Goal: Transaction & Acquisition: Purchase product/service

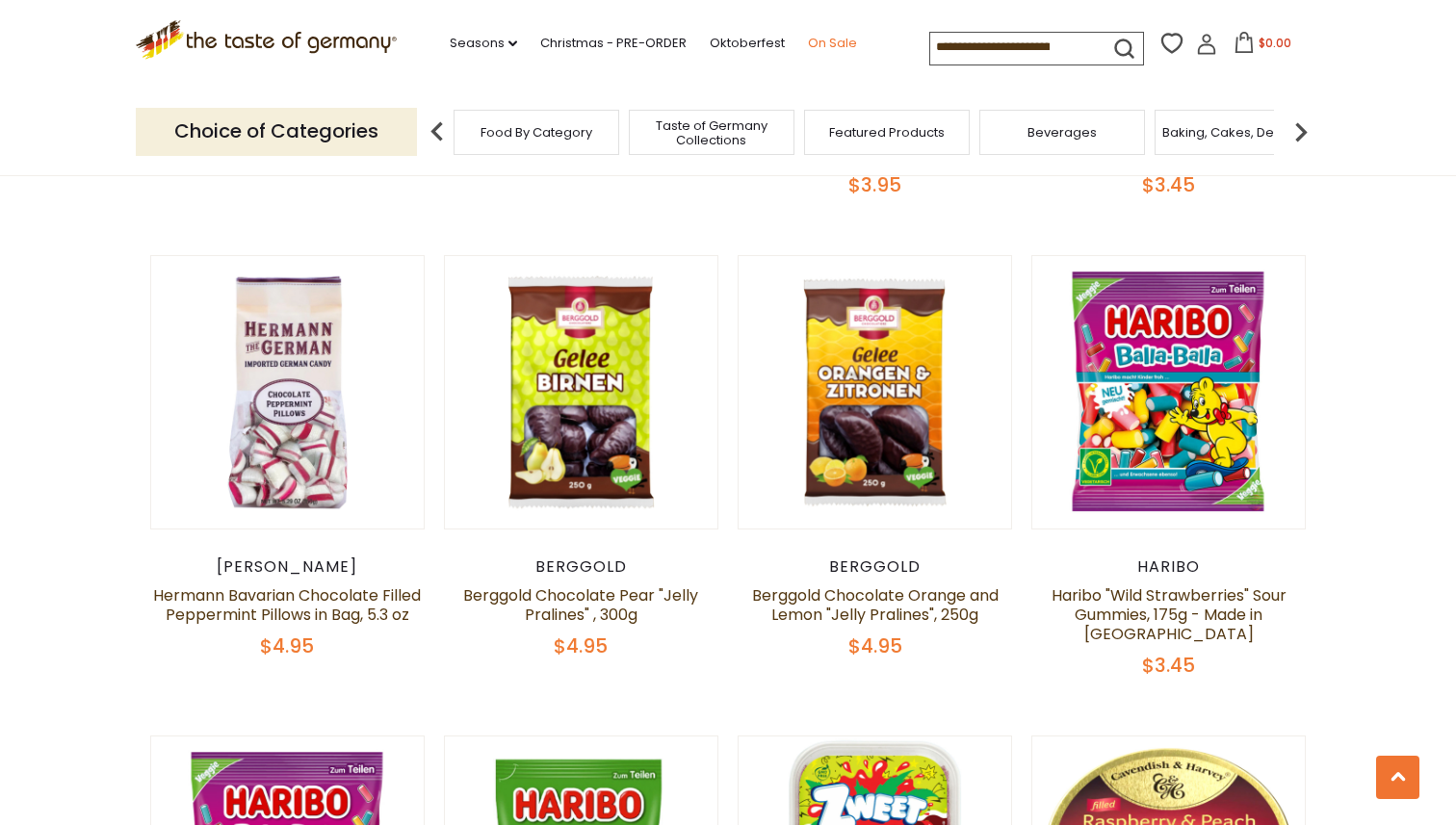
scroll to position [1926, 0]
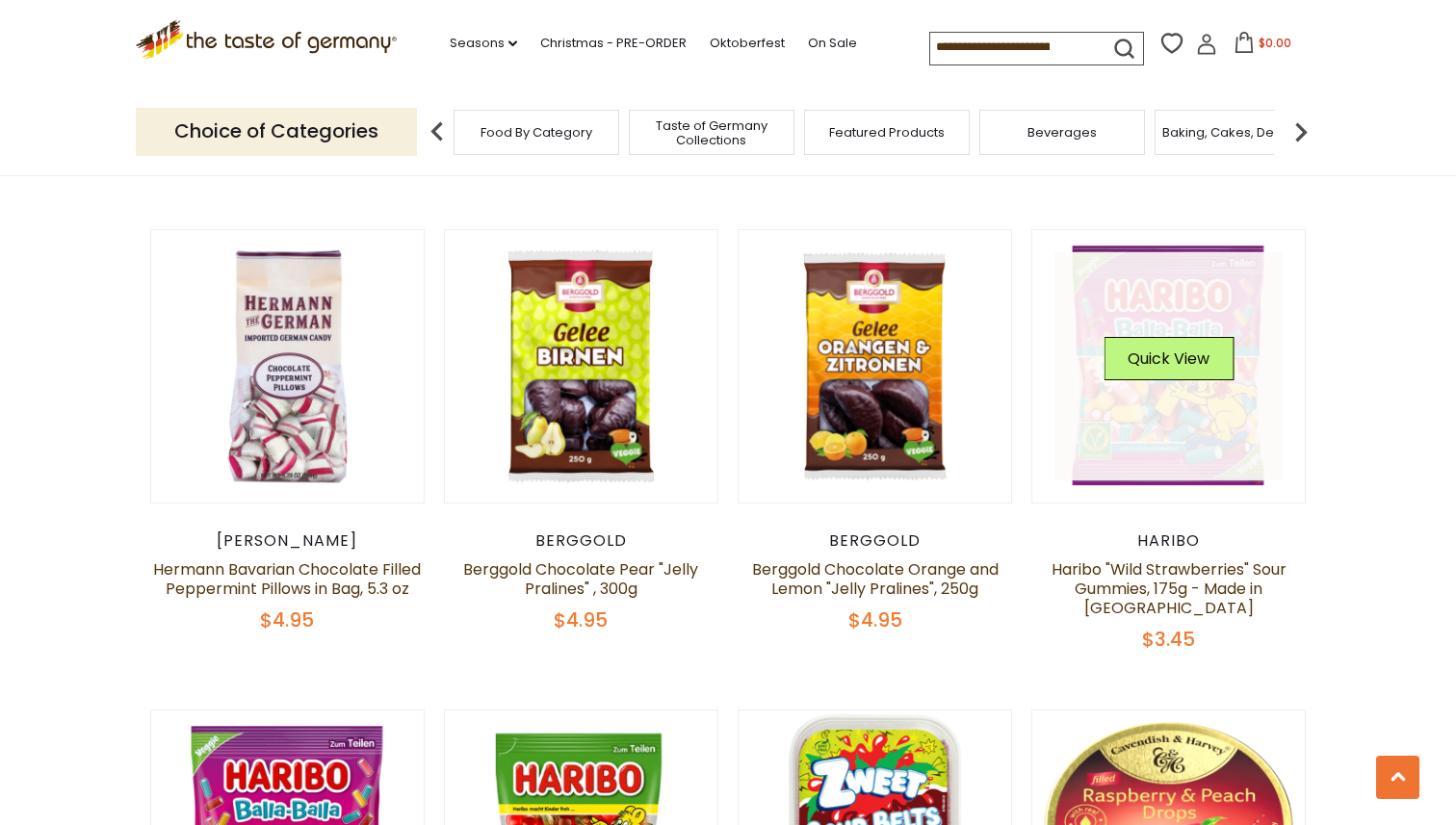
click at [1134, 379] on button "Quick View" at bounding box center [1168, 359] width 130 height 43
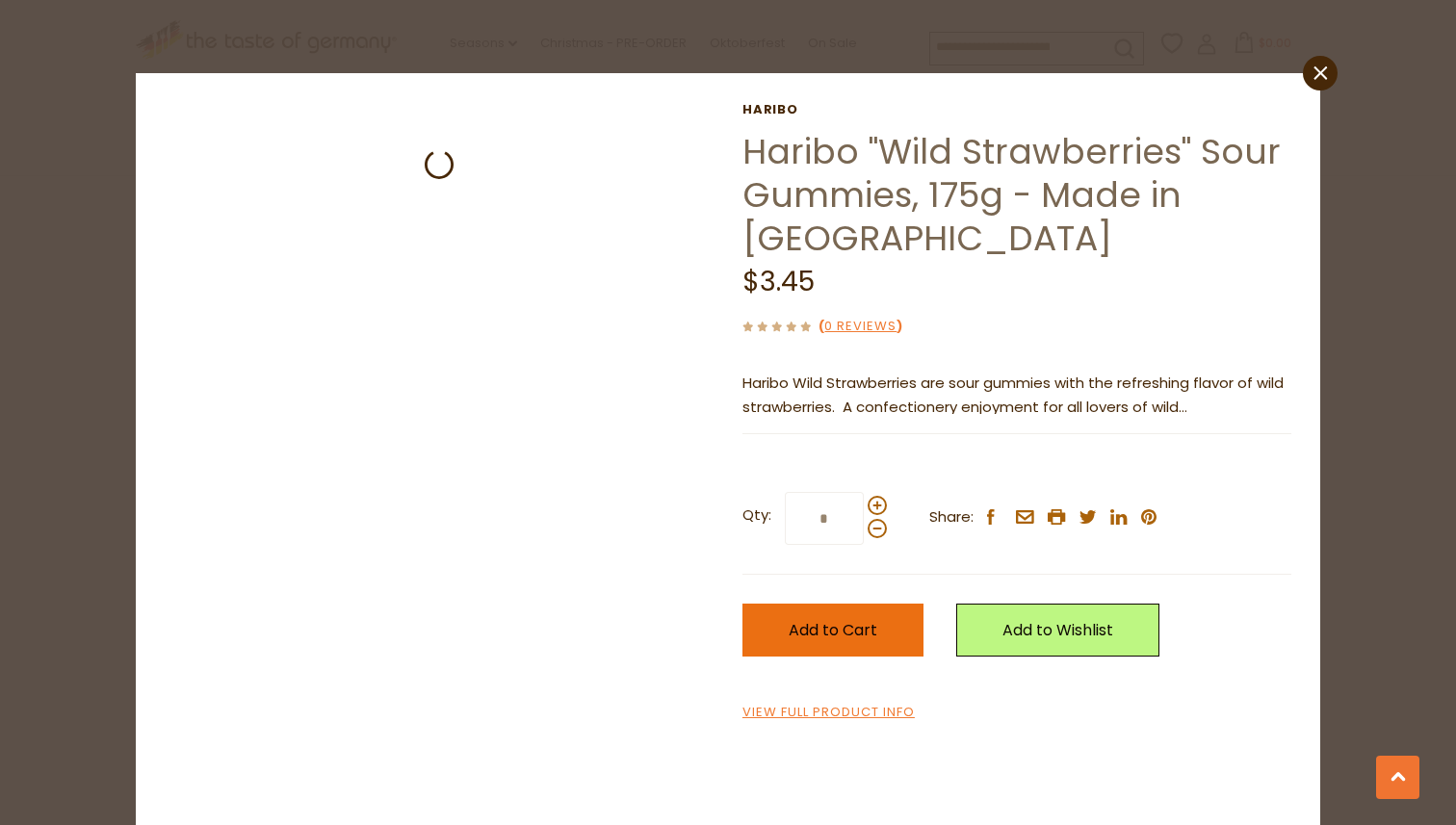
click at [860, 620] on span "Add to Cart" at bounding box center [833, 630] width 88 height 23
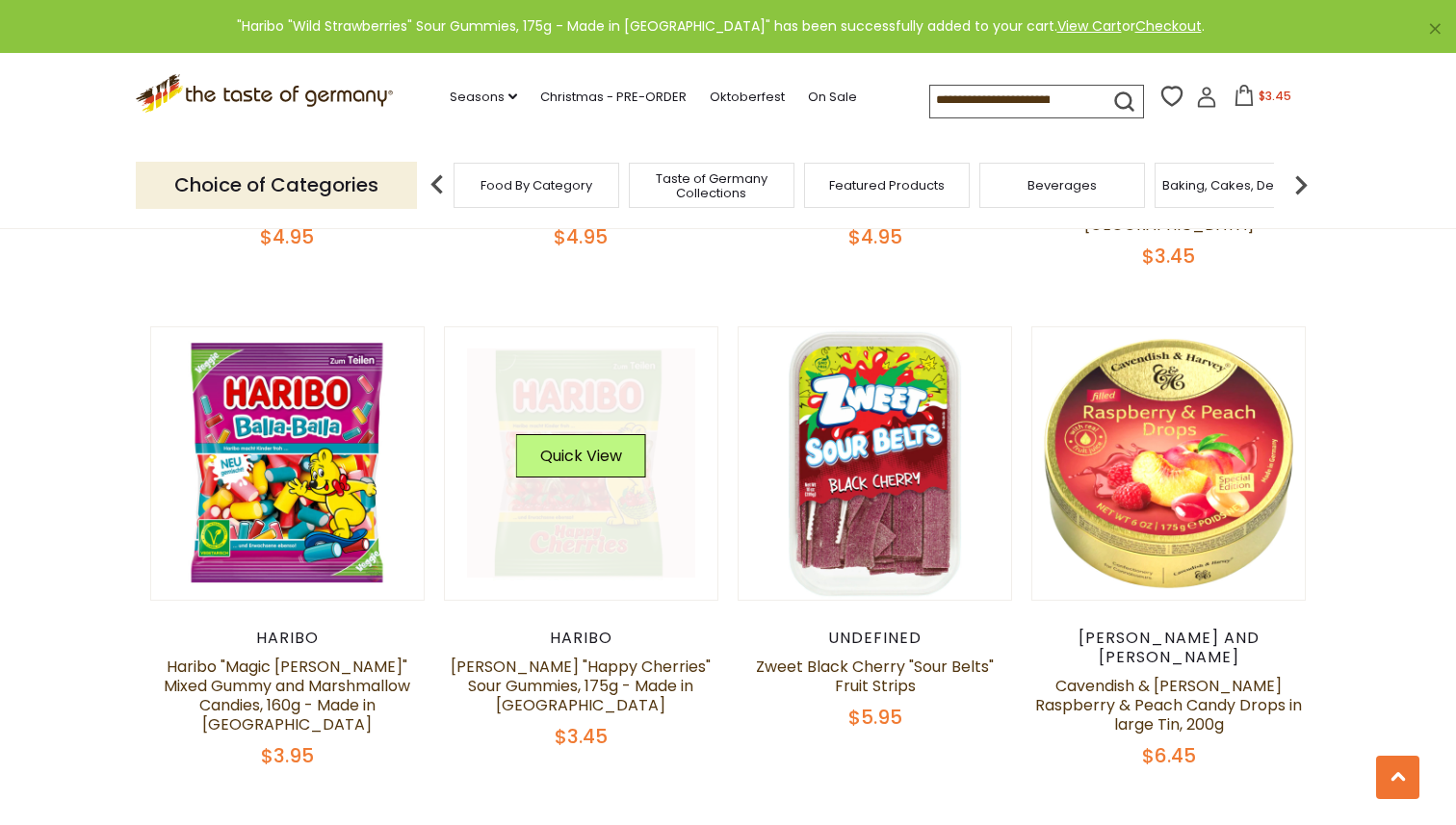
scroll to position [2311, 0]
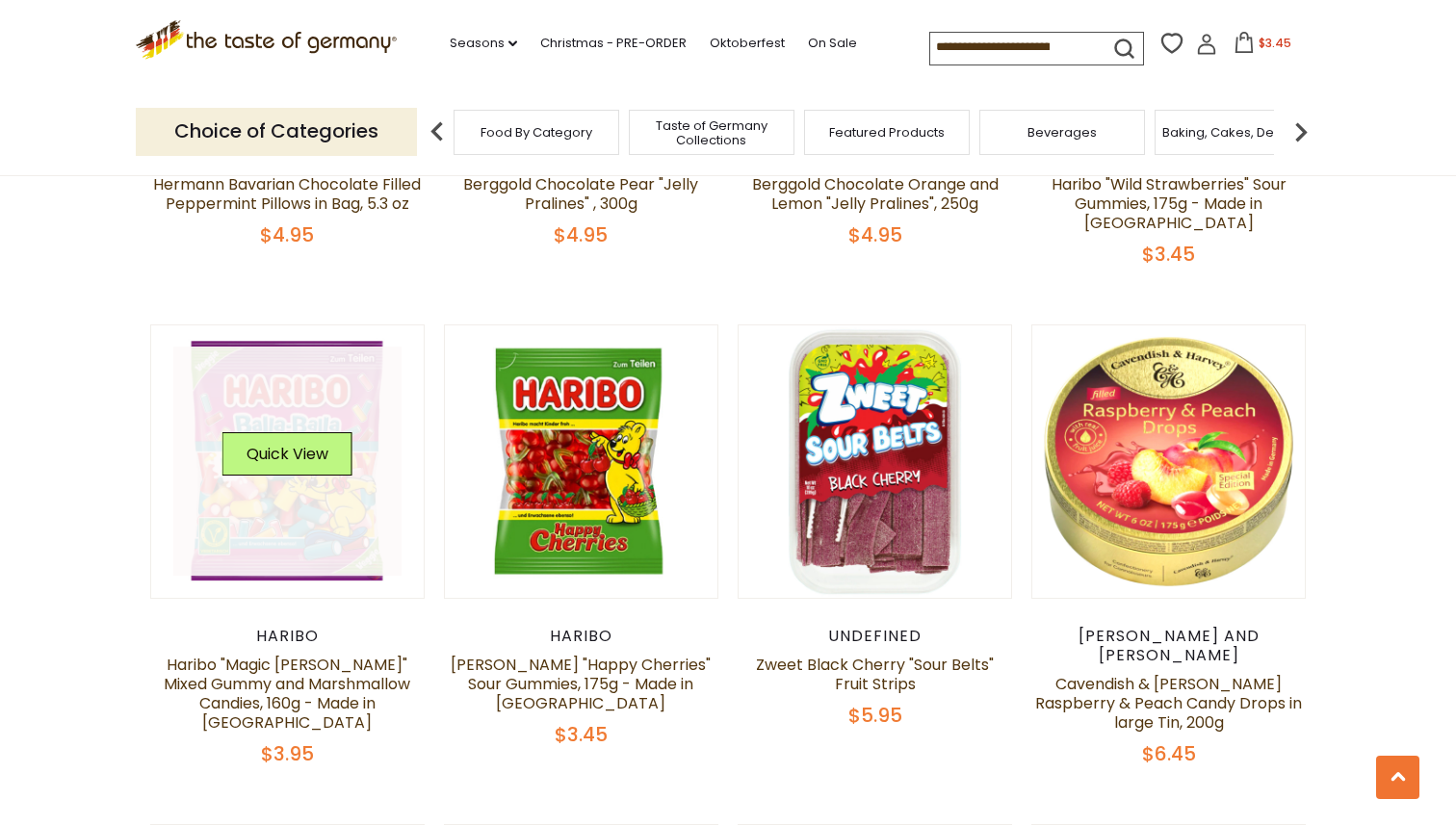
click at [324, 511] on link at bounding box center [288, 461] width 229 height 229
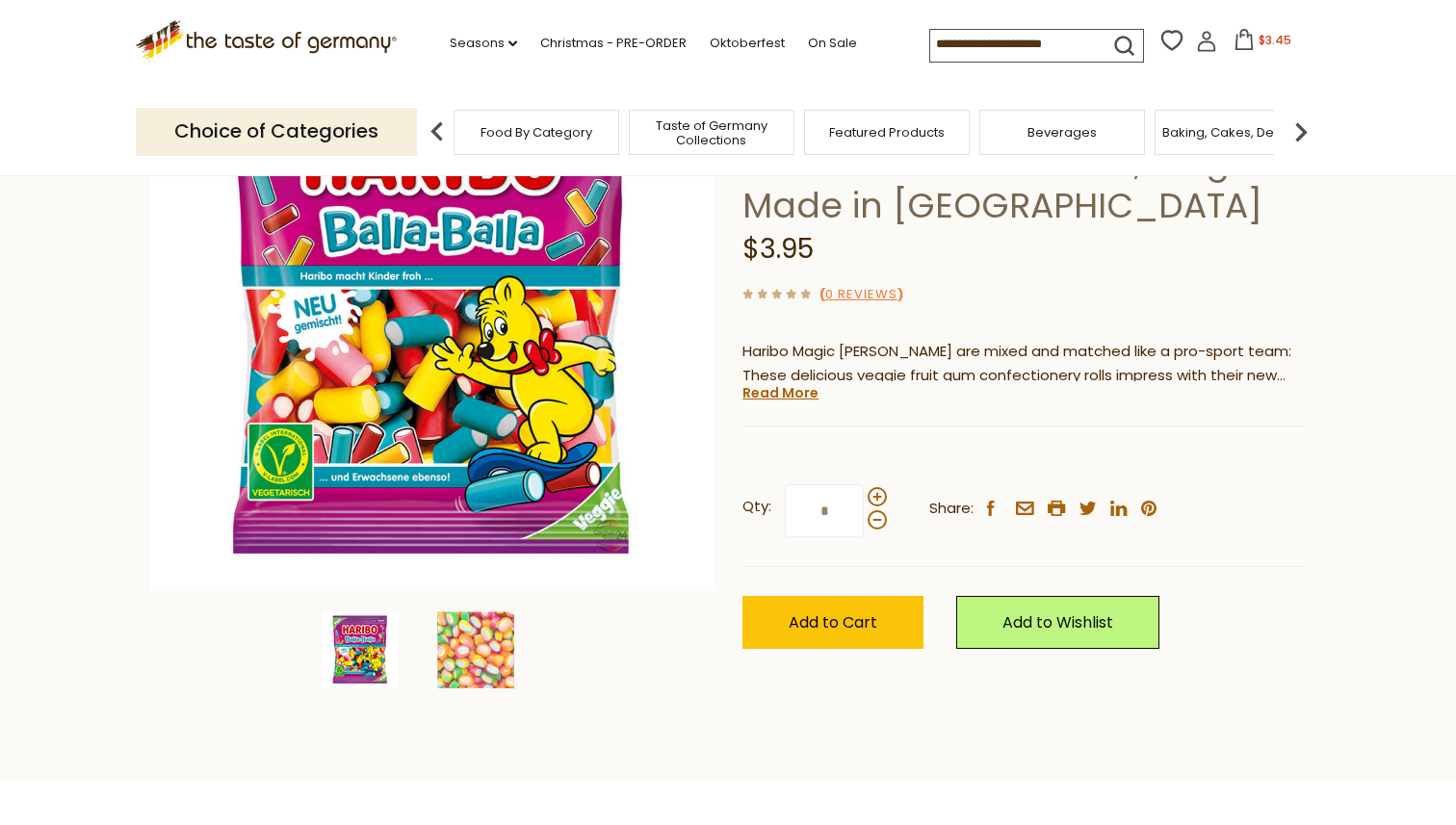
scroll to position [285, 0]
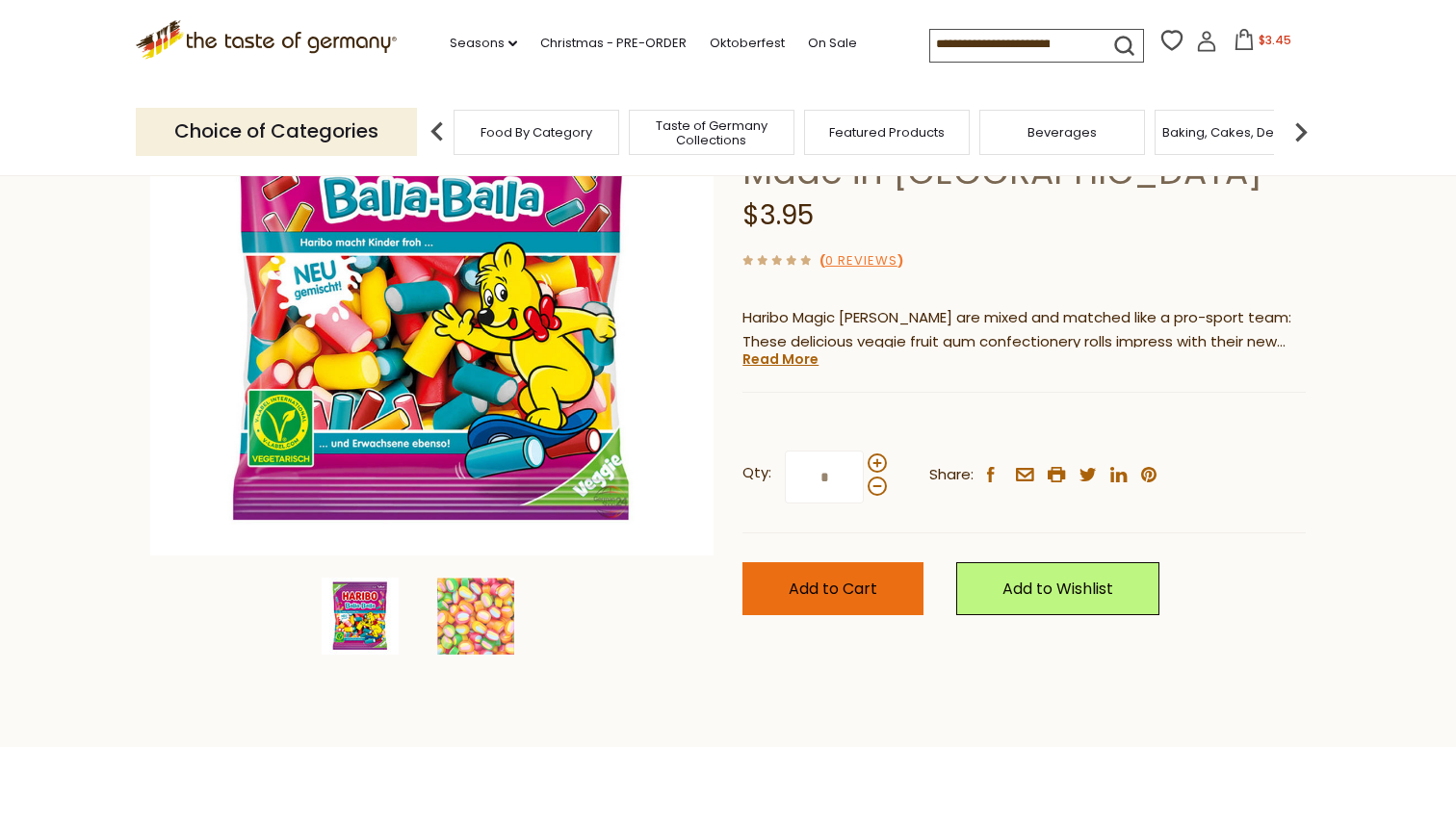
click at [895, 593] on button "Add to Cart" at bounding box center [833, 589] width 181 height 53
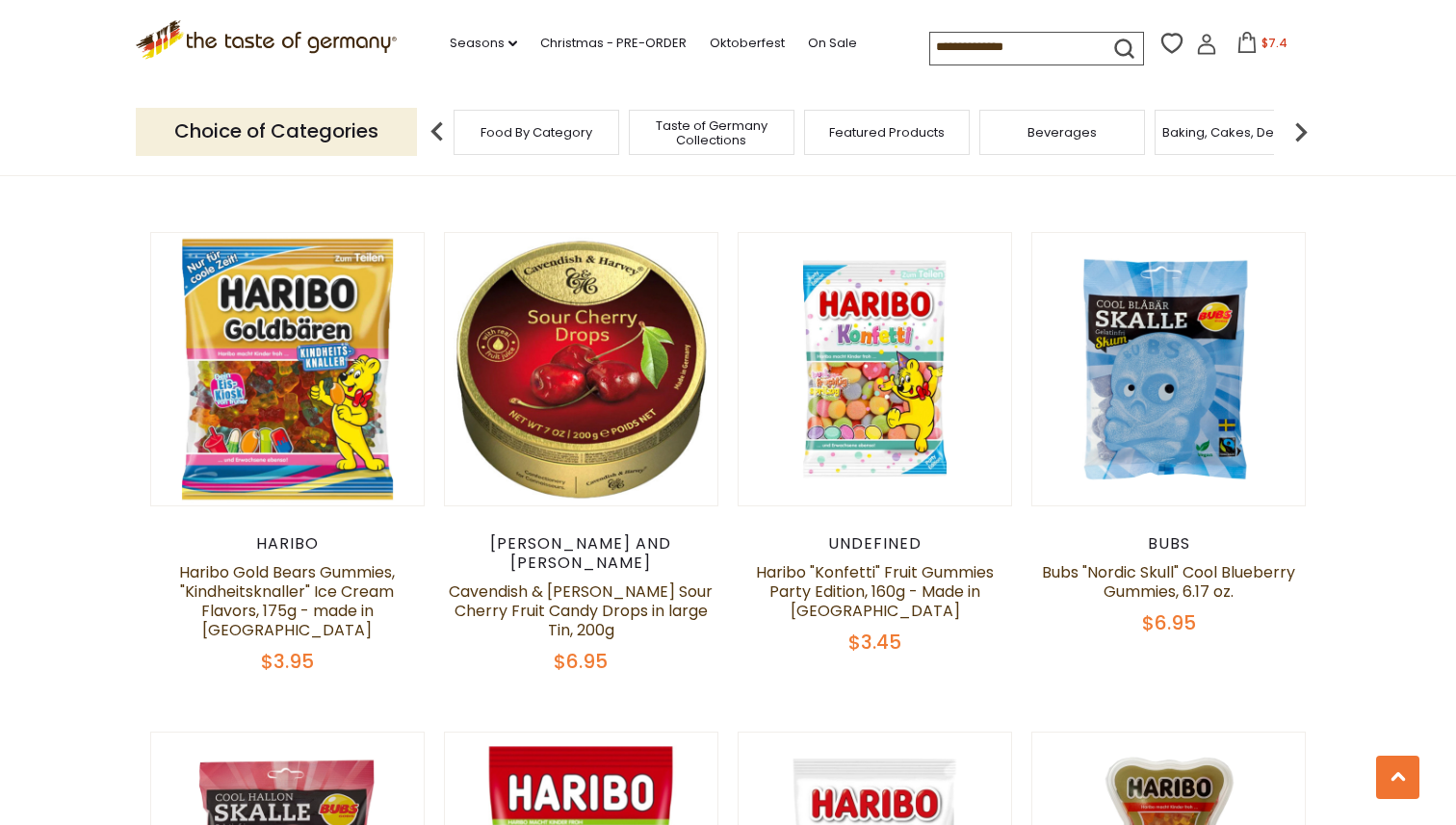
scroll to position [3405, 0]
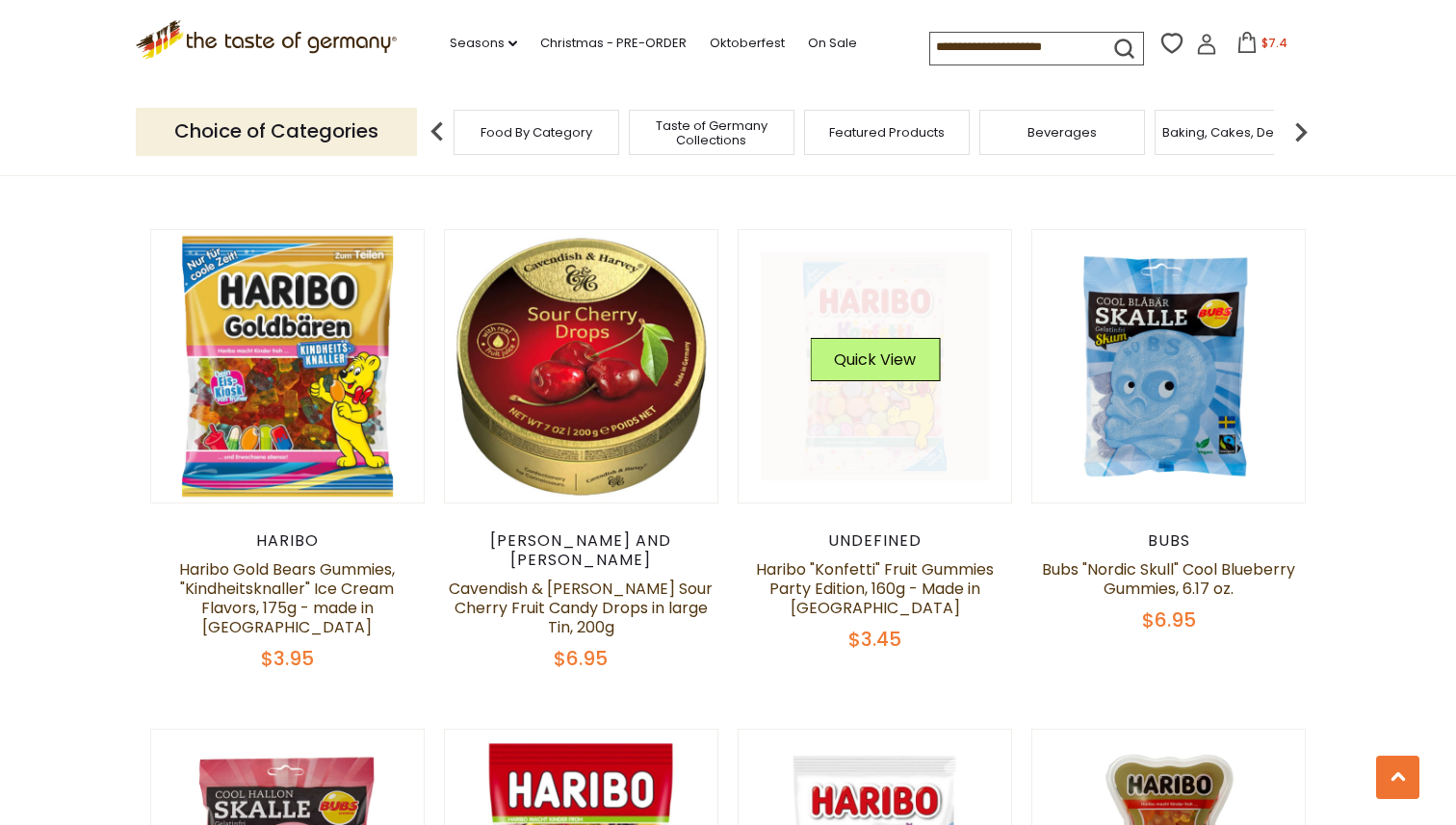
click at [877, 414] on link at bounding box center [875, 366] width 229 height 229
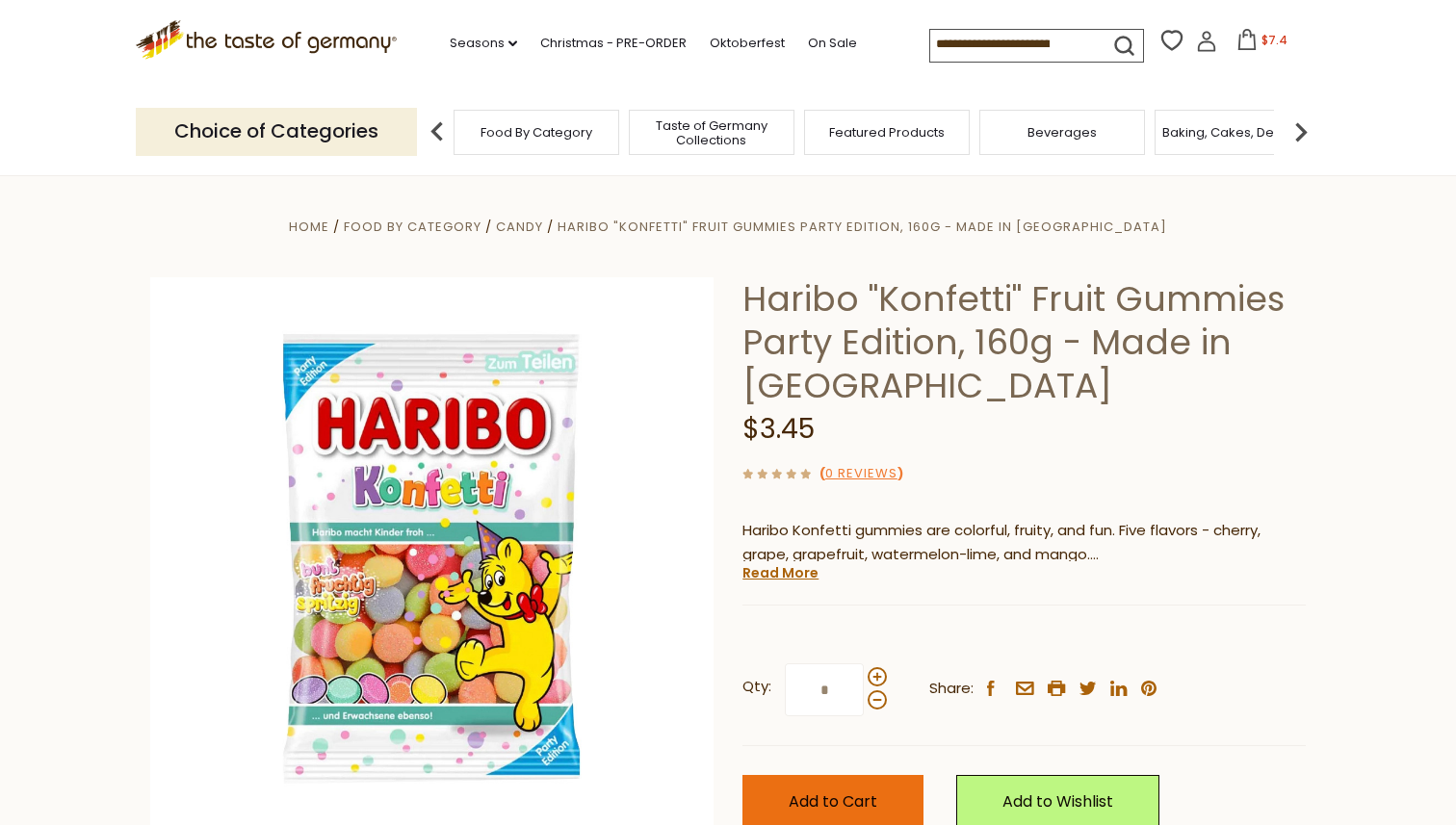
click at [839, 814] on button "Add to Cart" at bounding box center [833, 801] width 181 height 53
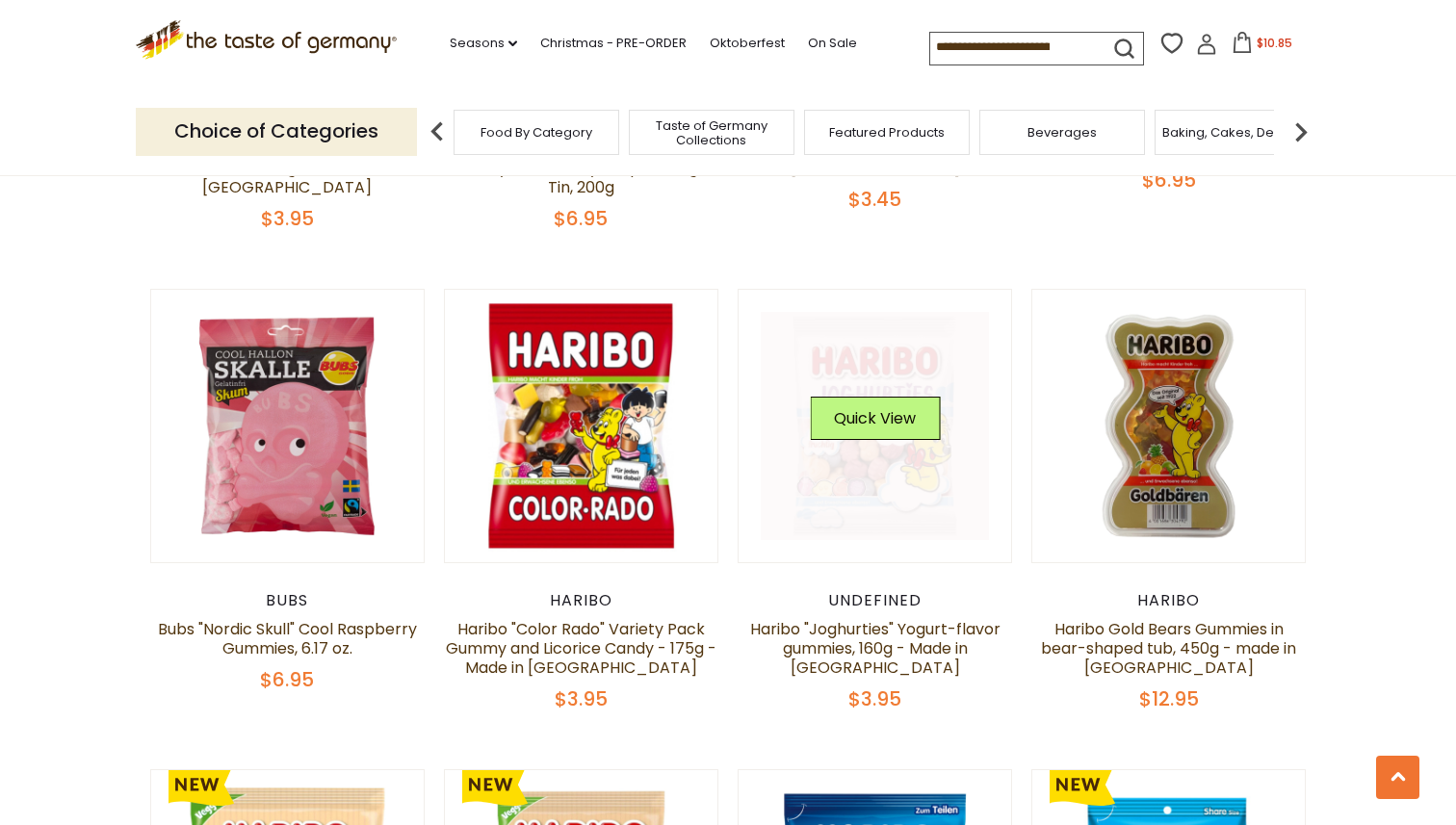
scroll to position [3874, 0]
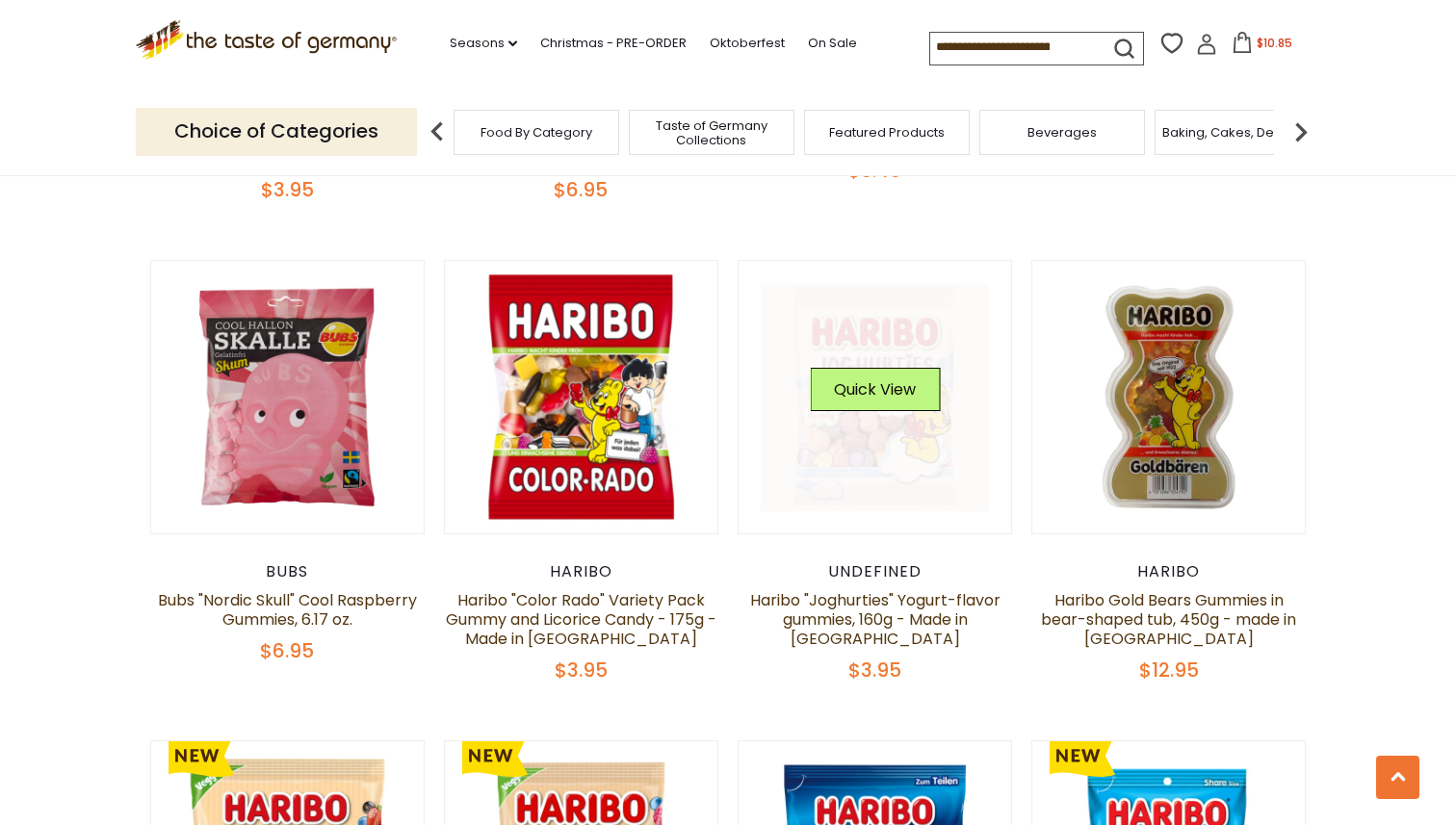
click at [873, 398] on link at bounding box center [875, 398] width 229 height 229
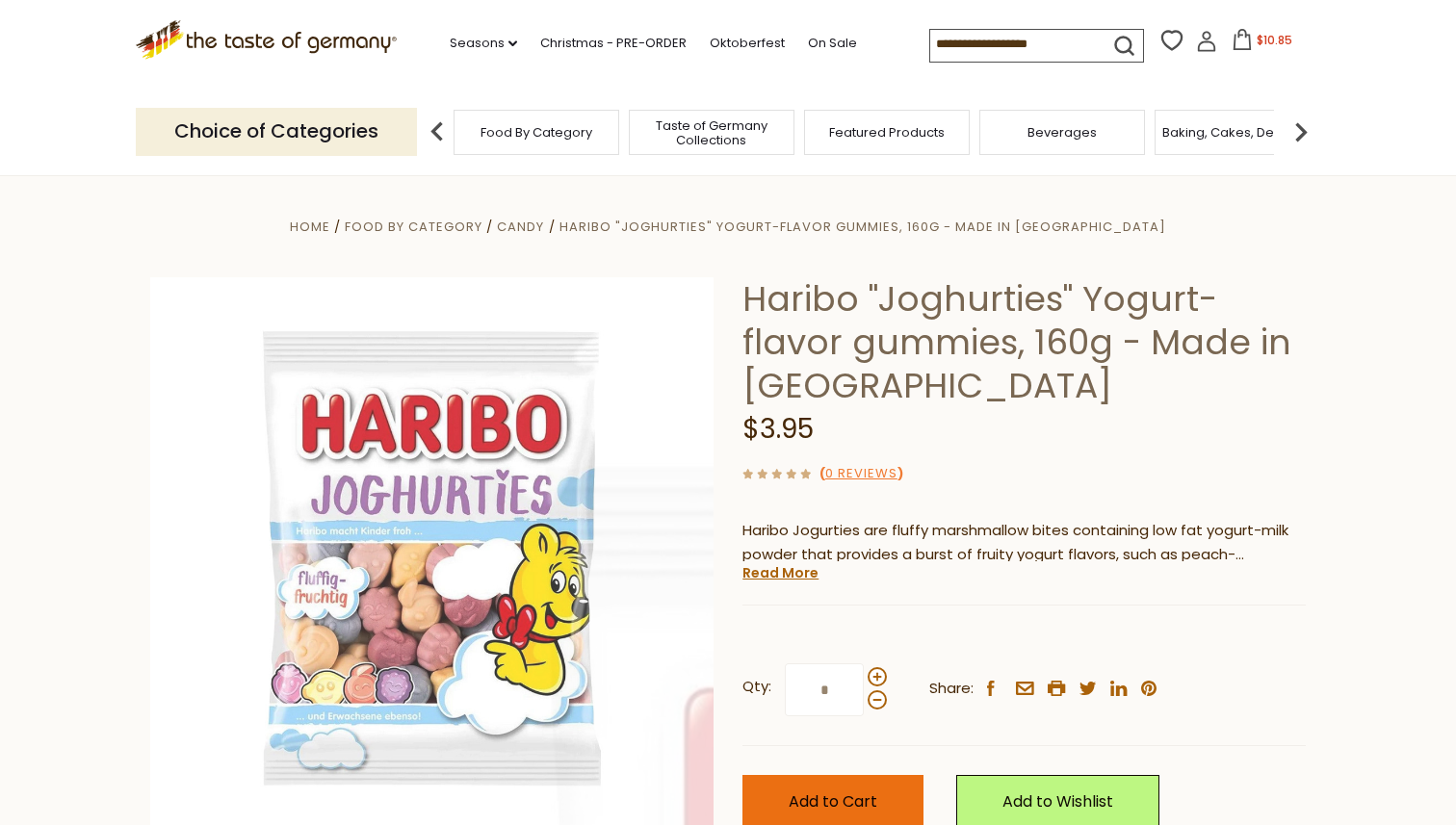
click at [853, 816] on button "Add to Cart" at bounding box center [833, 801] width 181 height 53
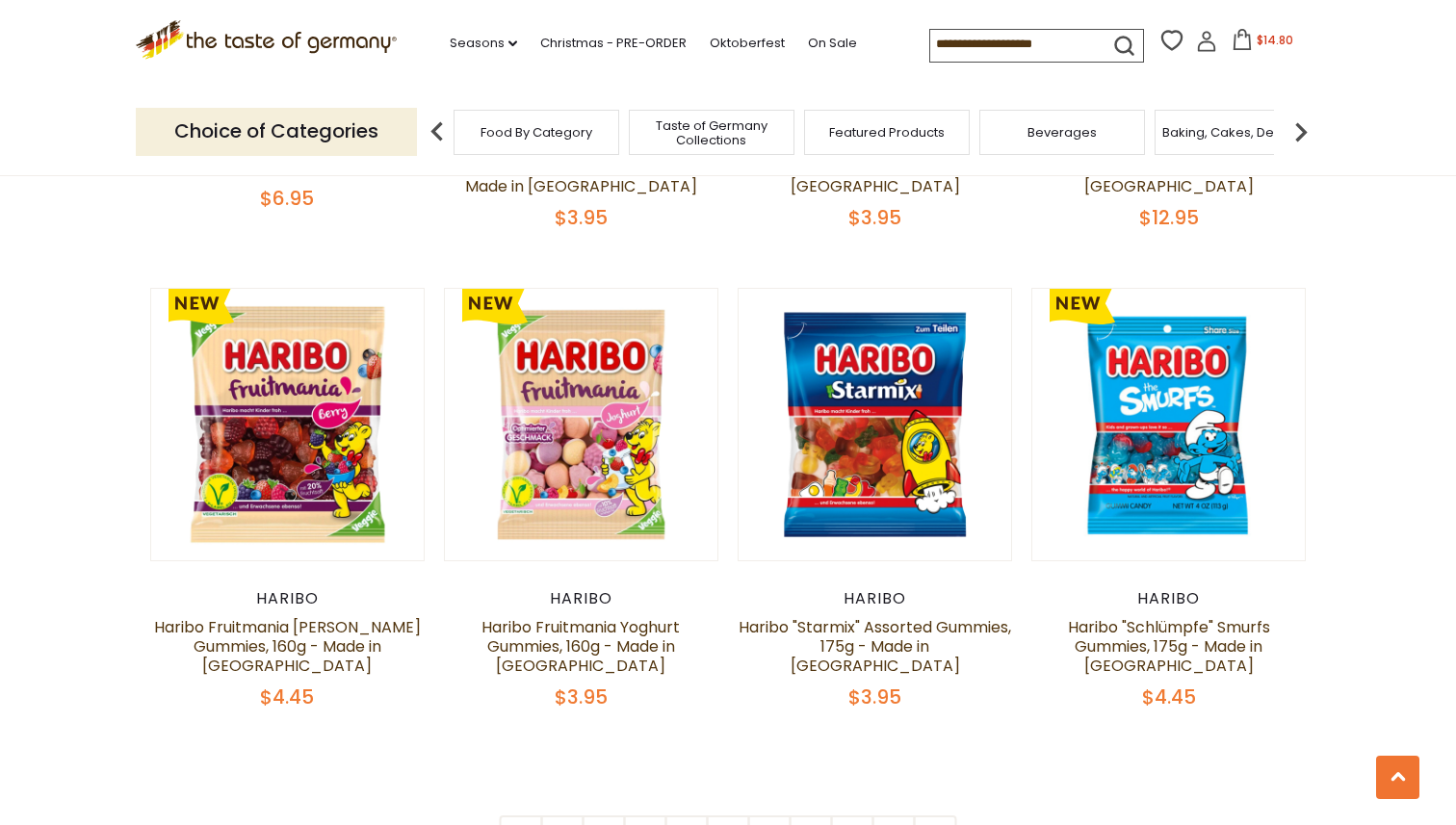
scroll to position [4332, 0]
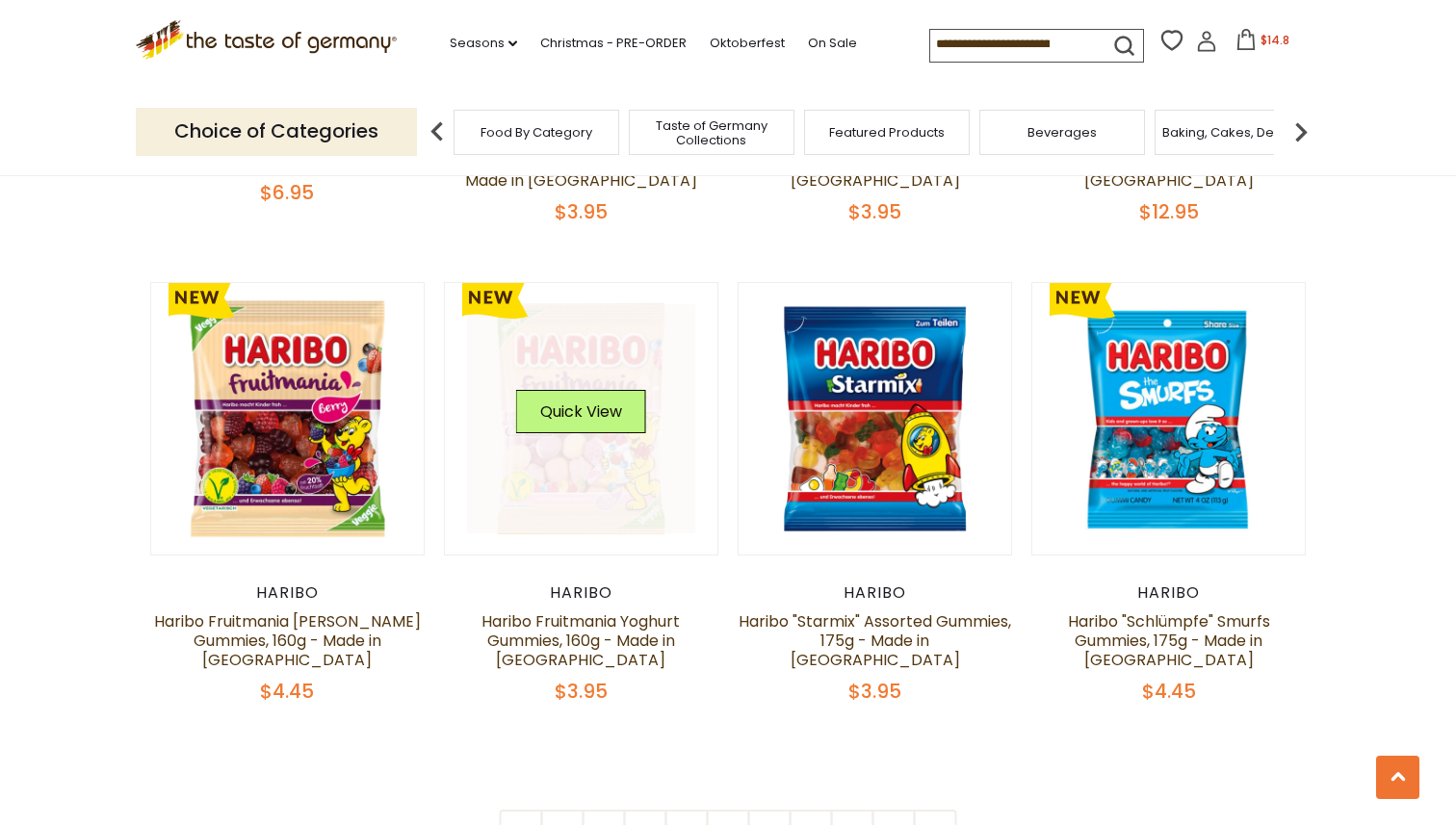
click at [551, 447] on link at bounding box center [582, 418] width 229 height 229
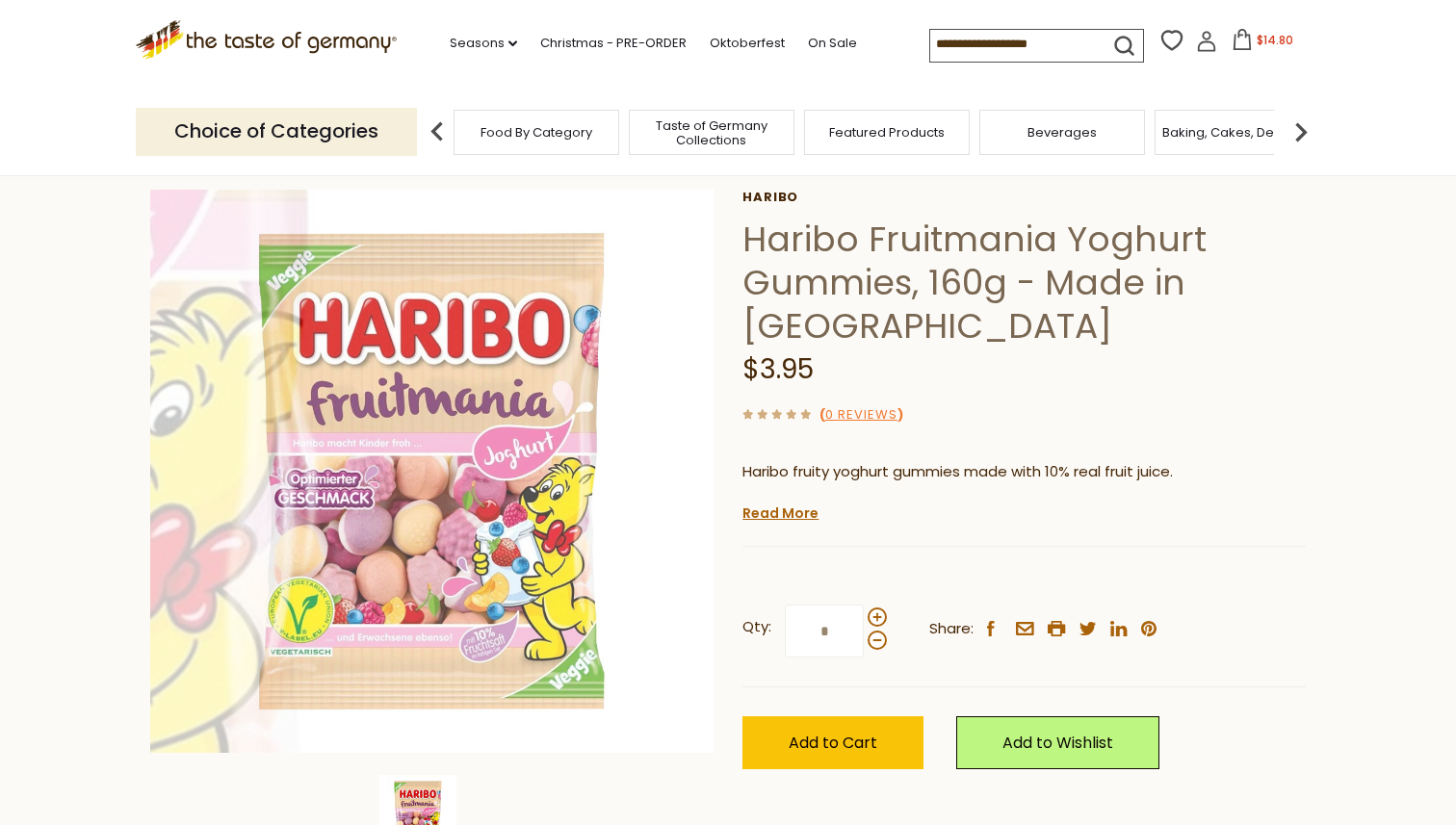
scroll to position [97, 0]
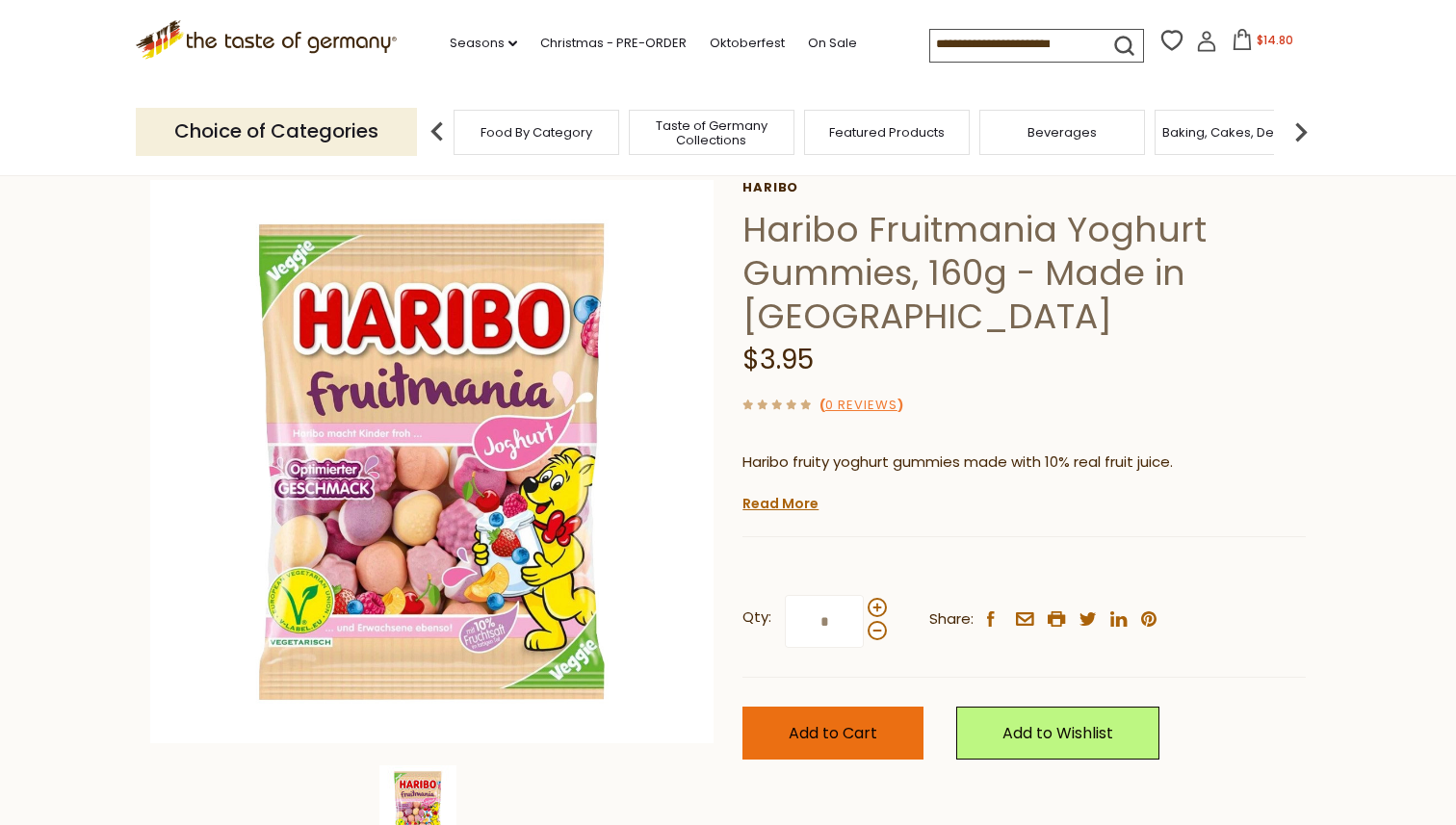
click at [796, 736] on span "Add to Cart" at bounding box center [833, 733] width 88 height 23
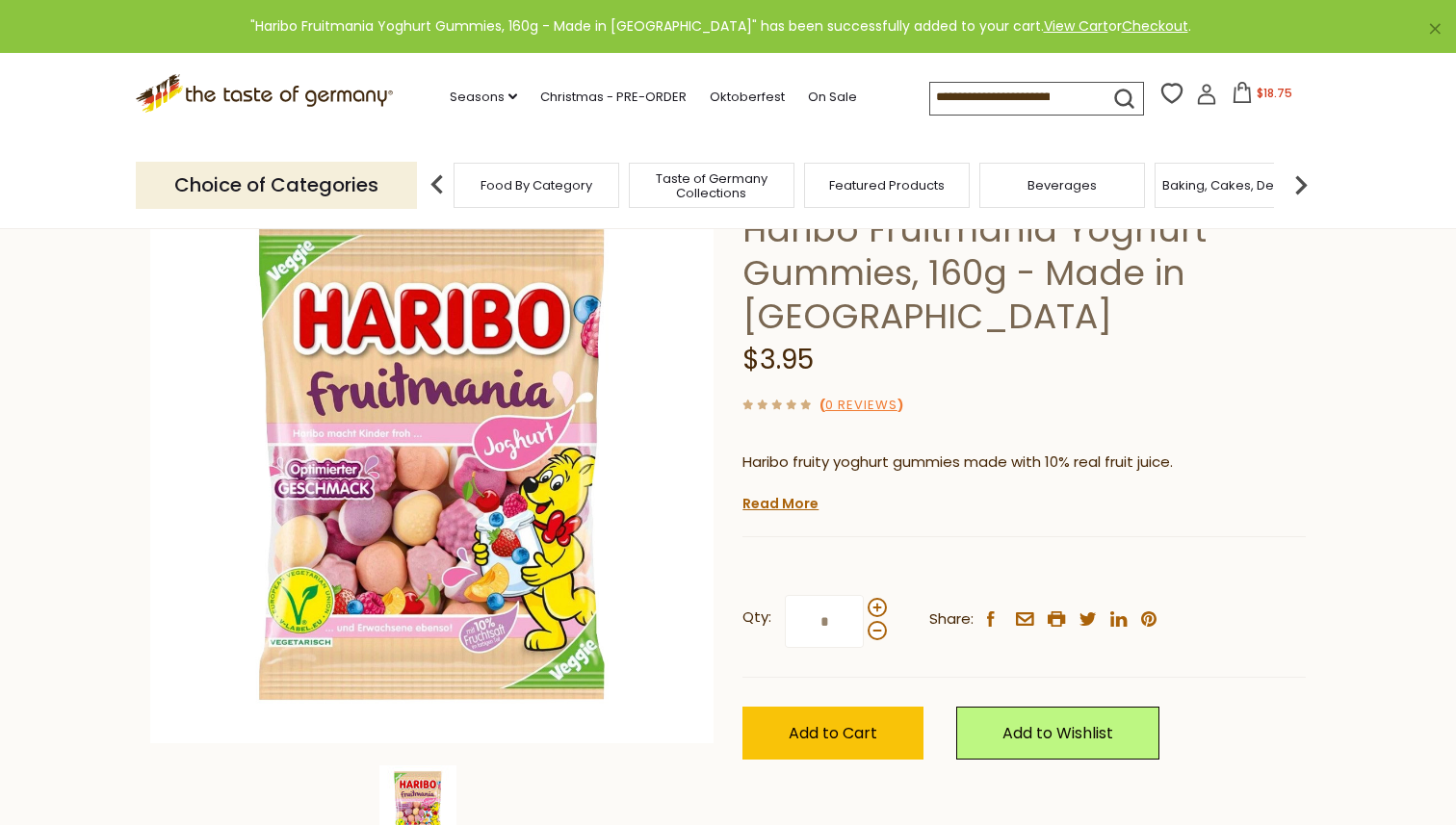
click at [1249, 87] on icon at bounding box center [1242, 93] width 22 height 22
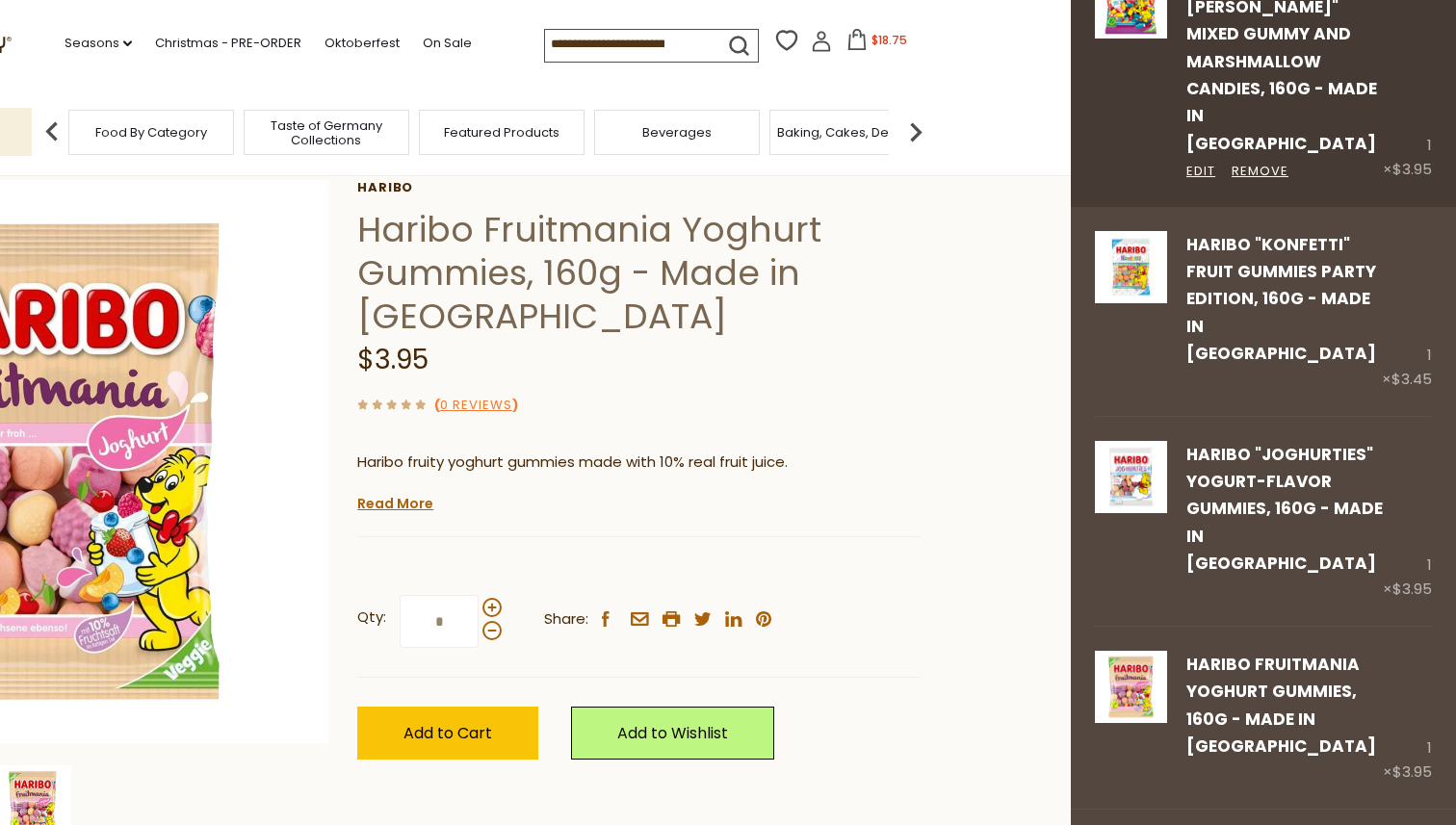
scroll to position [391, 0]
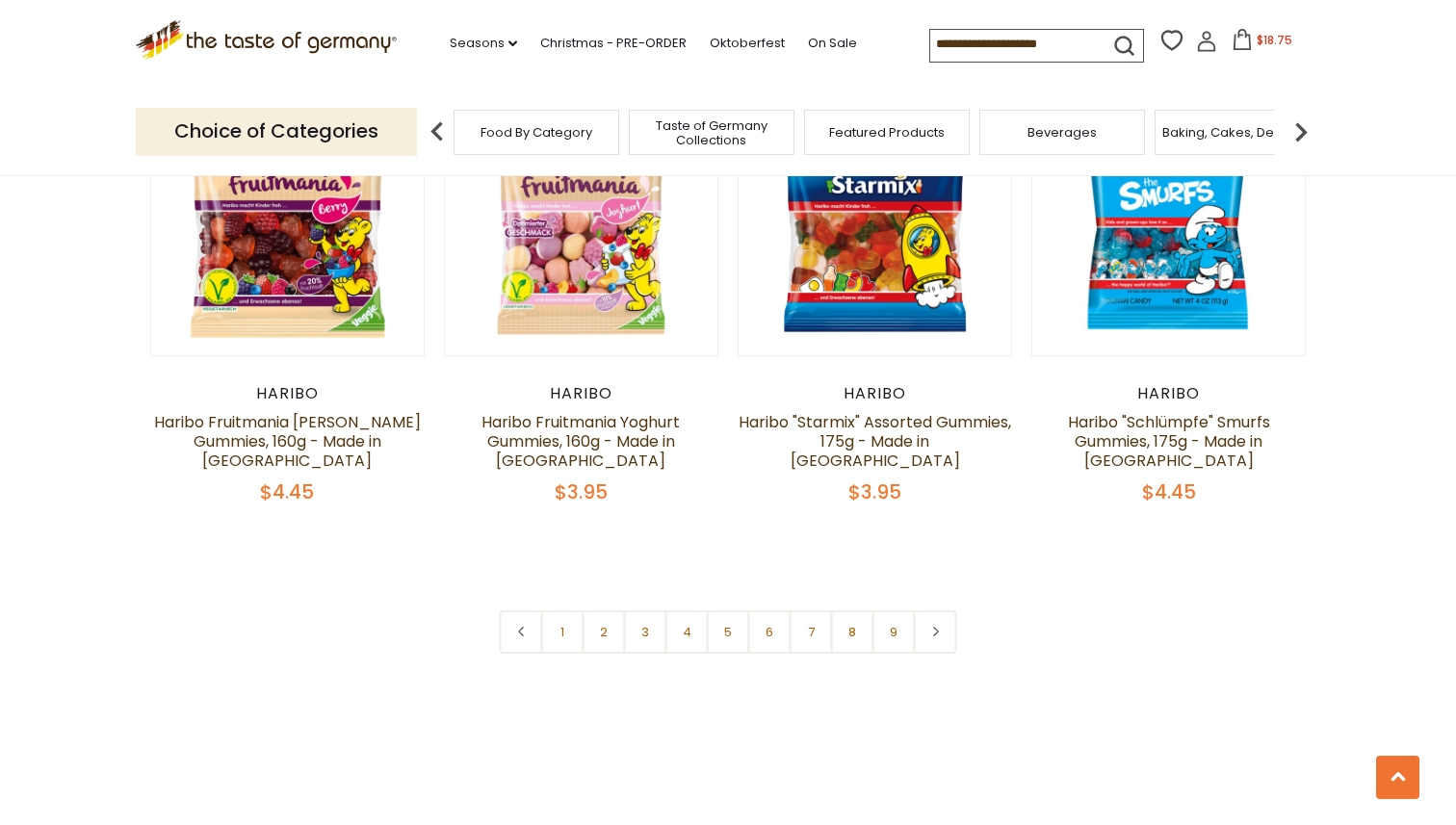
scroll to position [4539, 0]
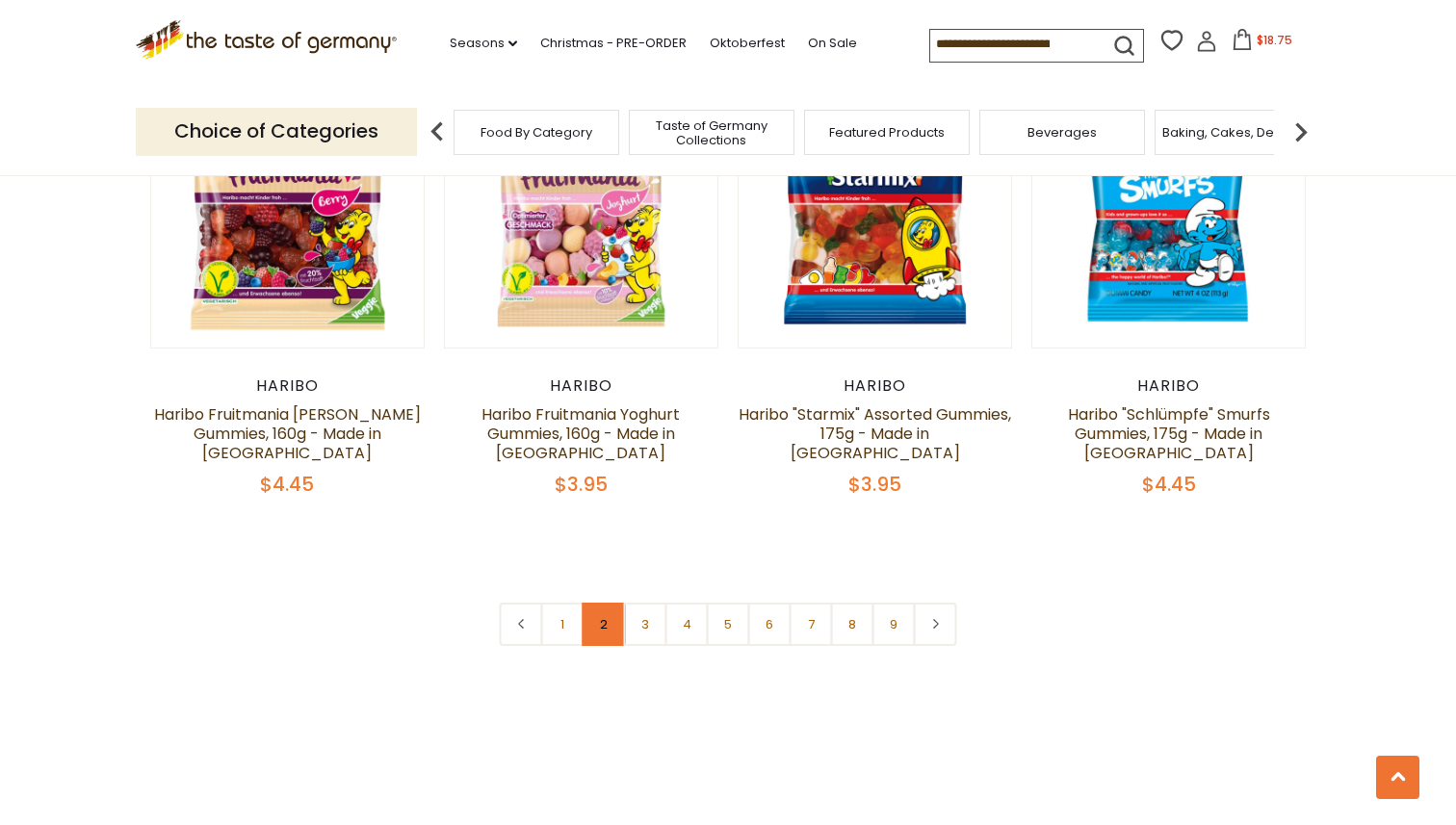
click at [601, 603] on link "2" at bounding box center [604, 624] width 43 height 43
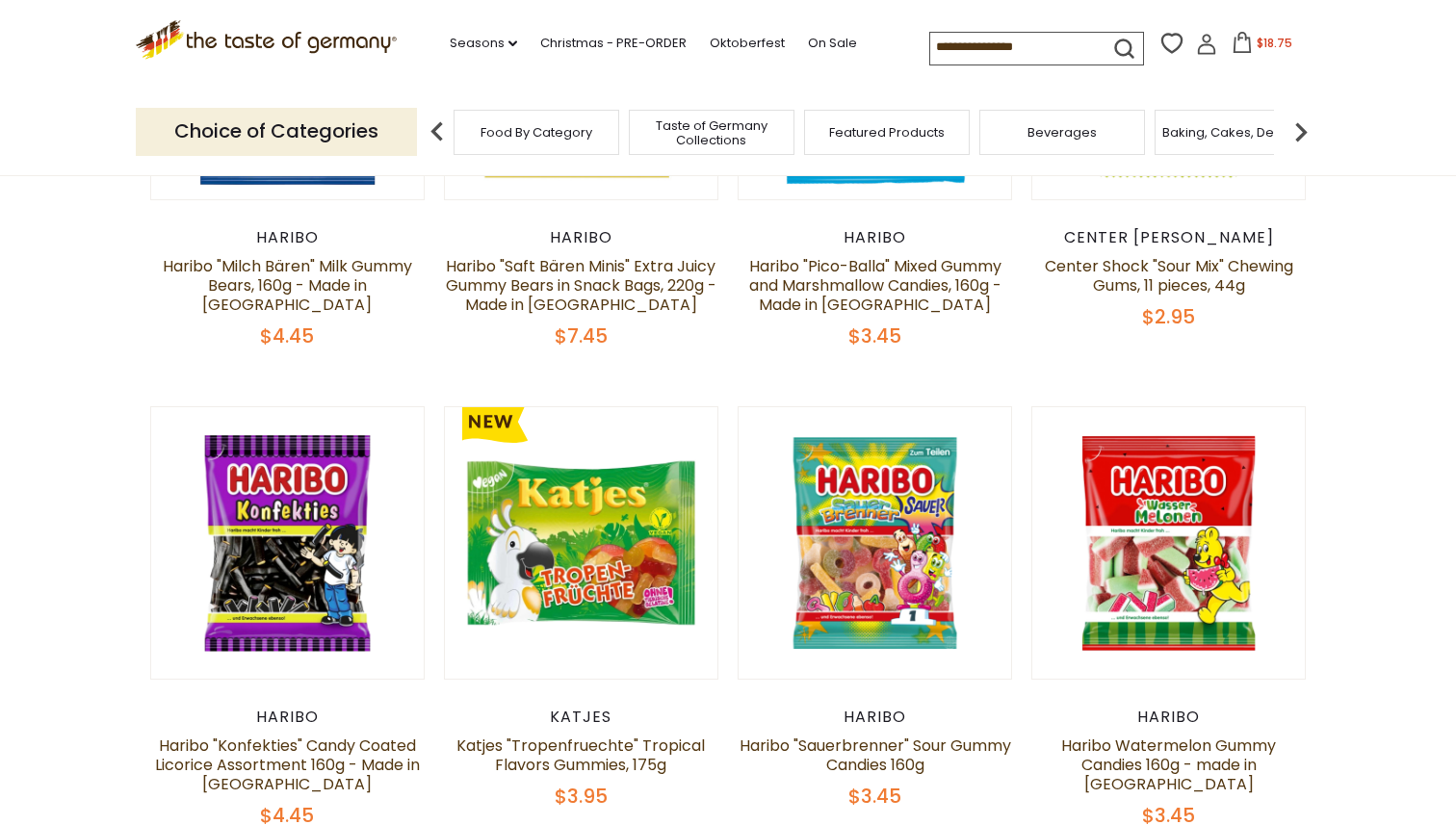
scroll to position [664, 0]
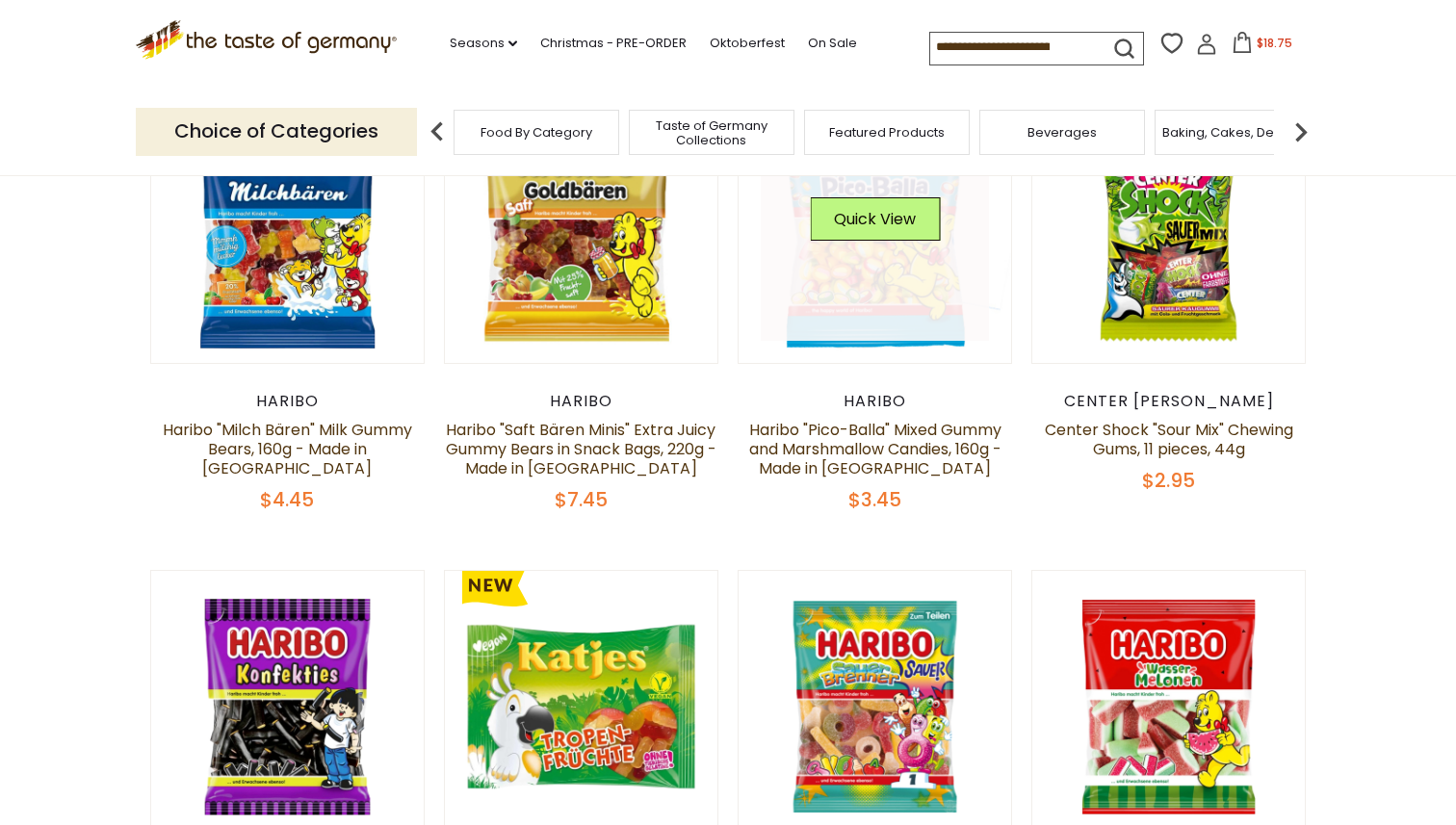
click at [890, 285] on link at bounding box center [875, 226] width 229 height 229
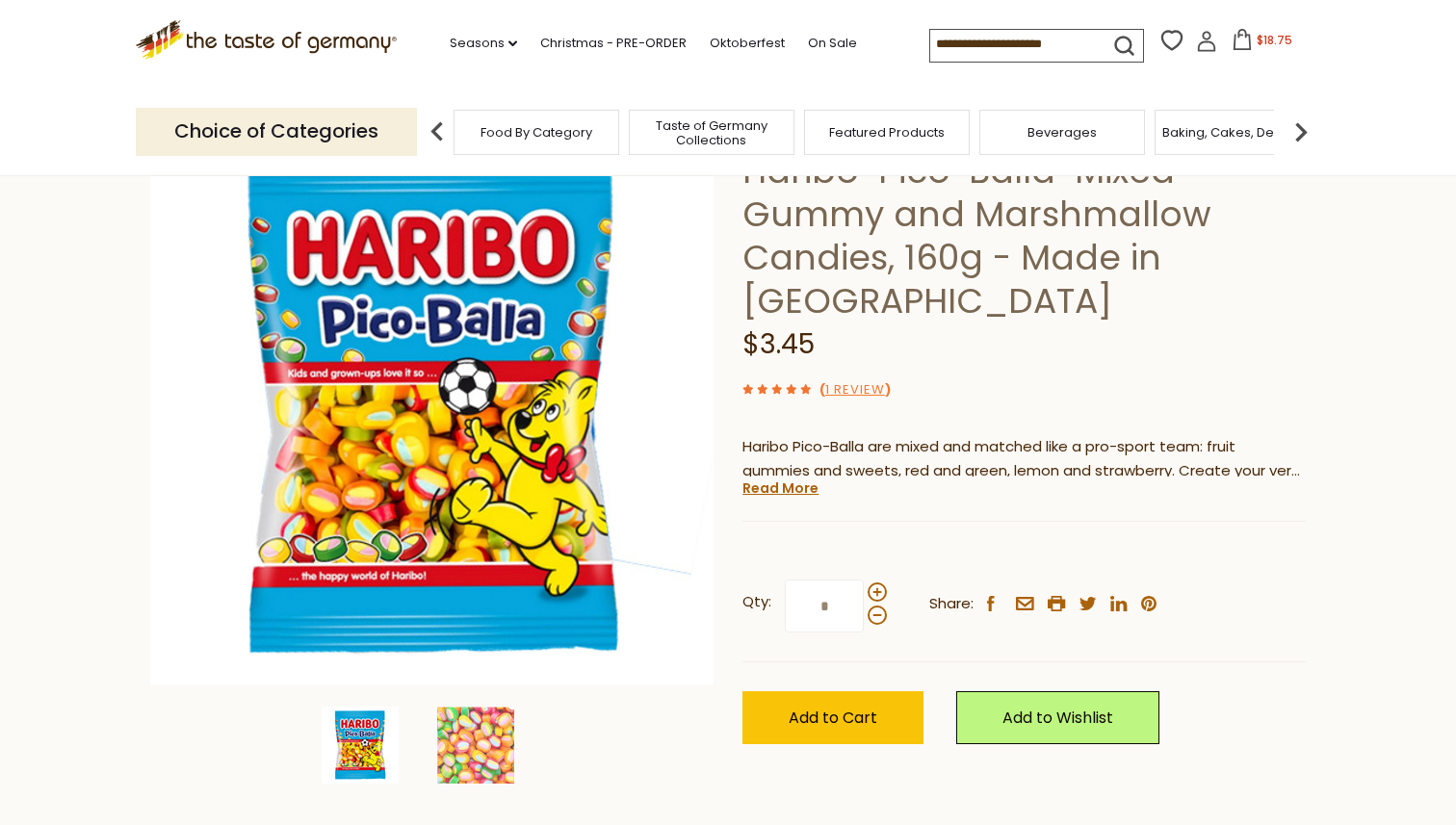
scroll to position [173, 0]
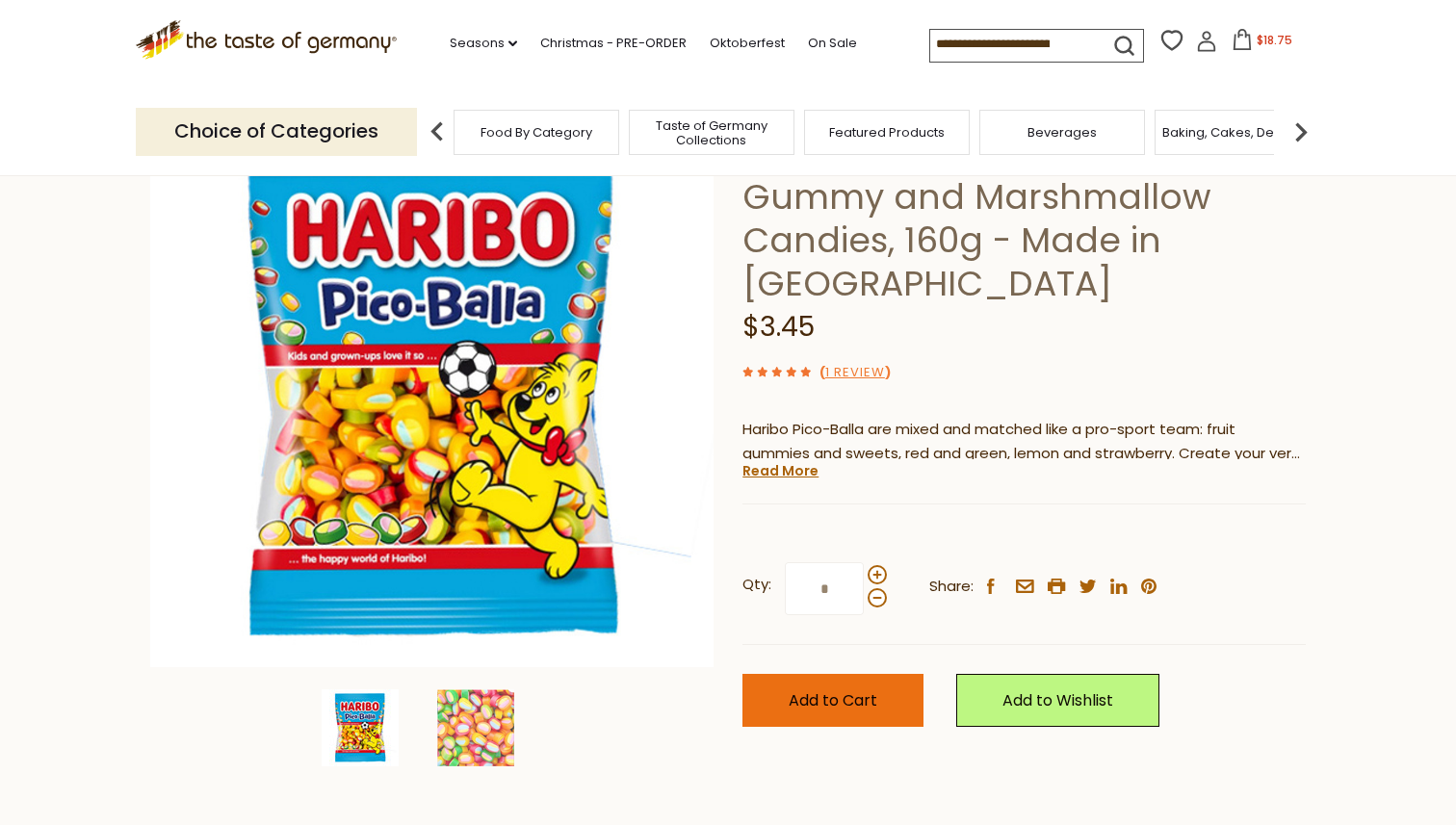
click at [874, 677] on button "Add to Cart" at bounding box center [833, 701] width 181 height 53
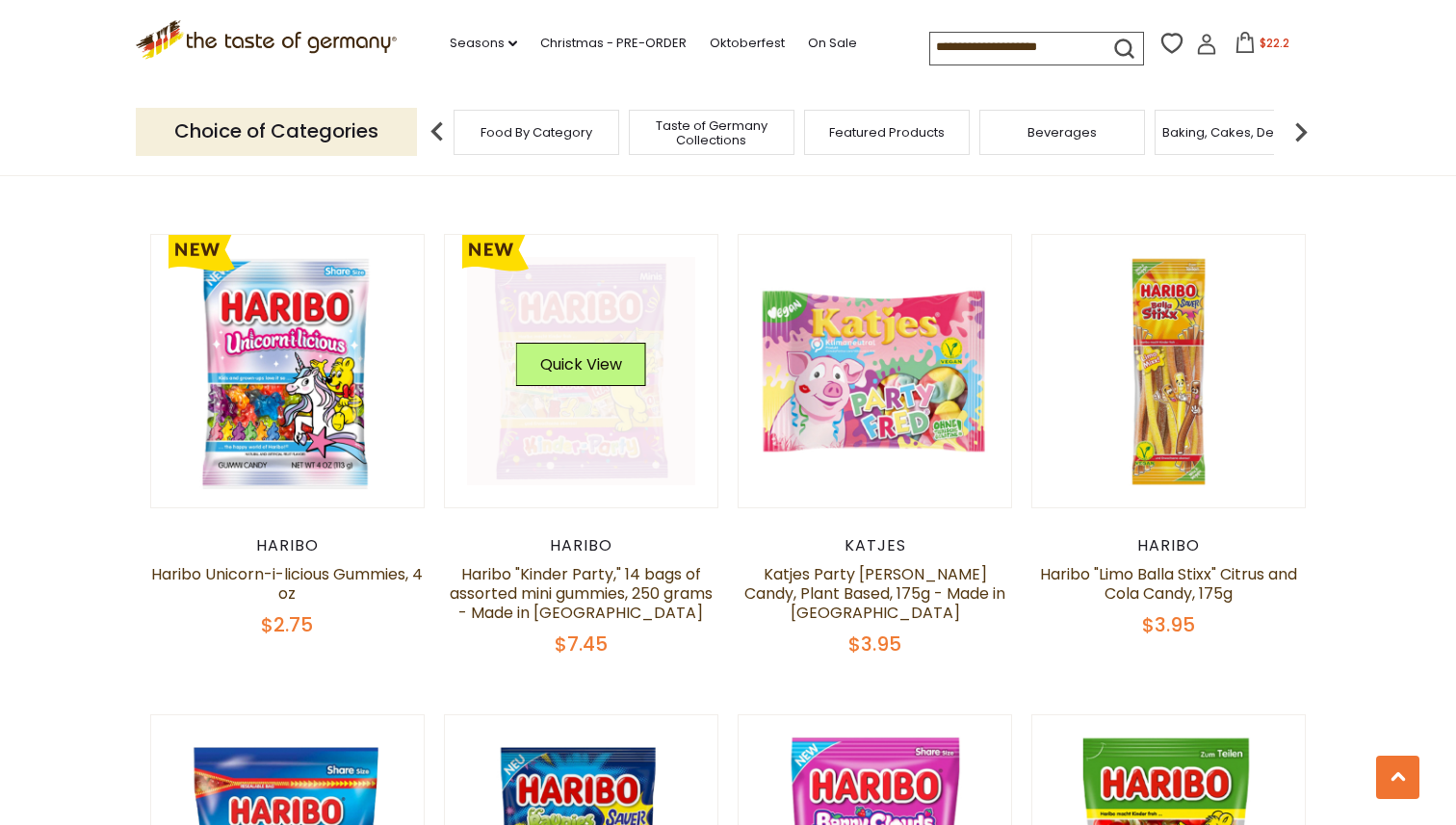
scroll to position [3383, 0]
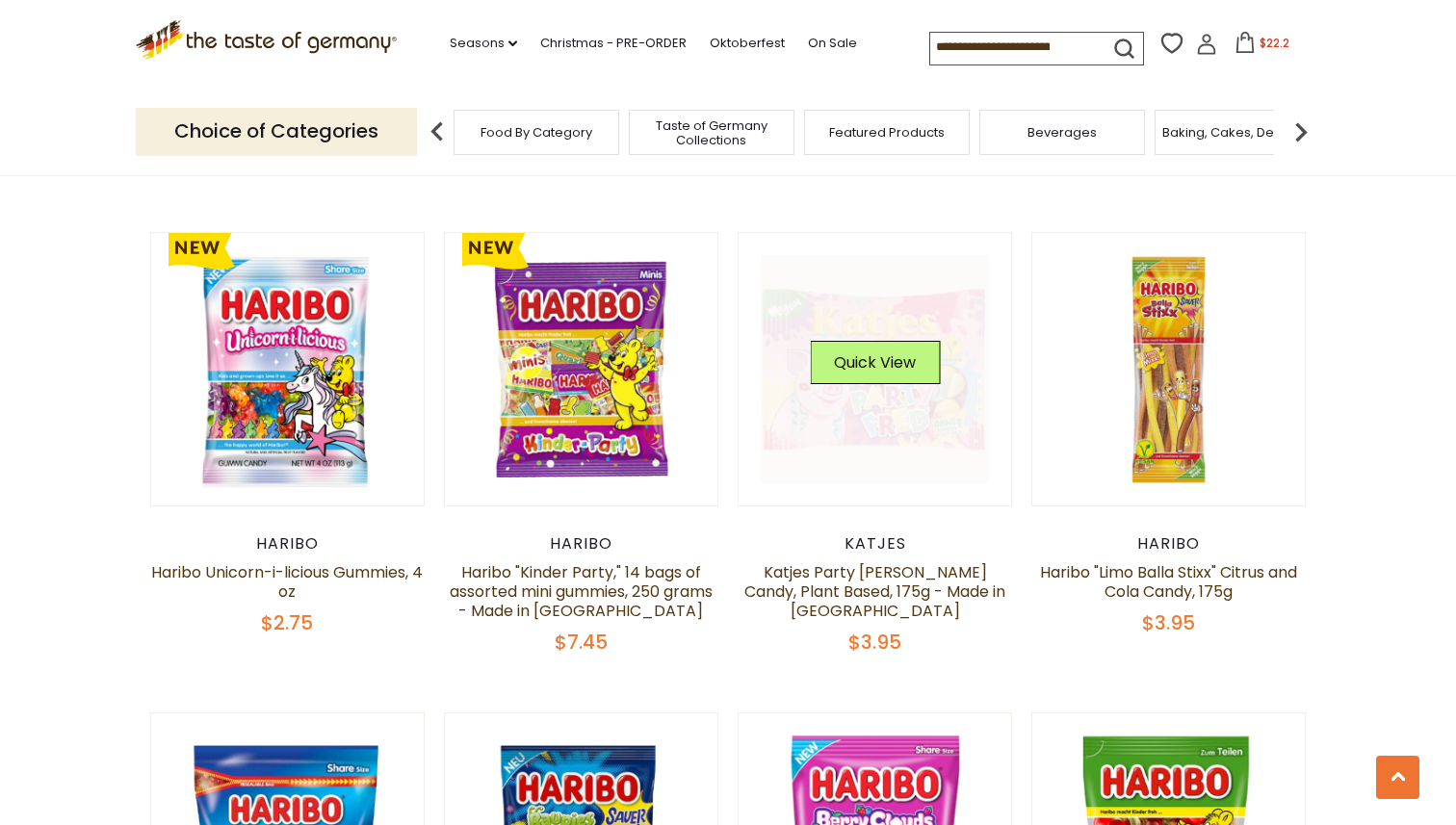
click at [899, 381] on link at bounding box center [875, 369] width 229 height 229
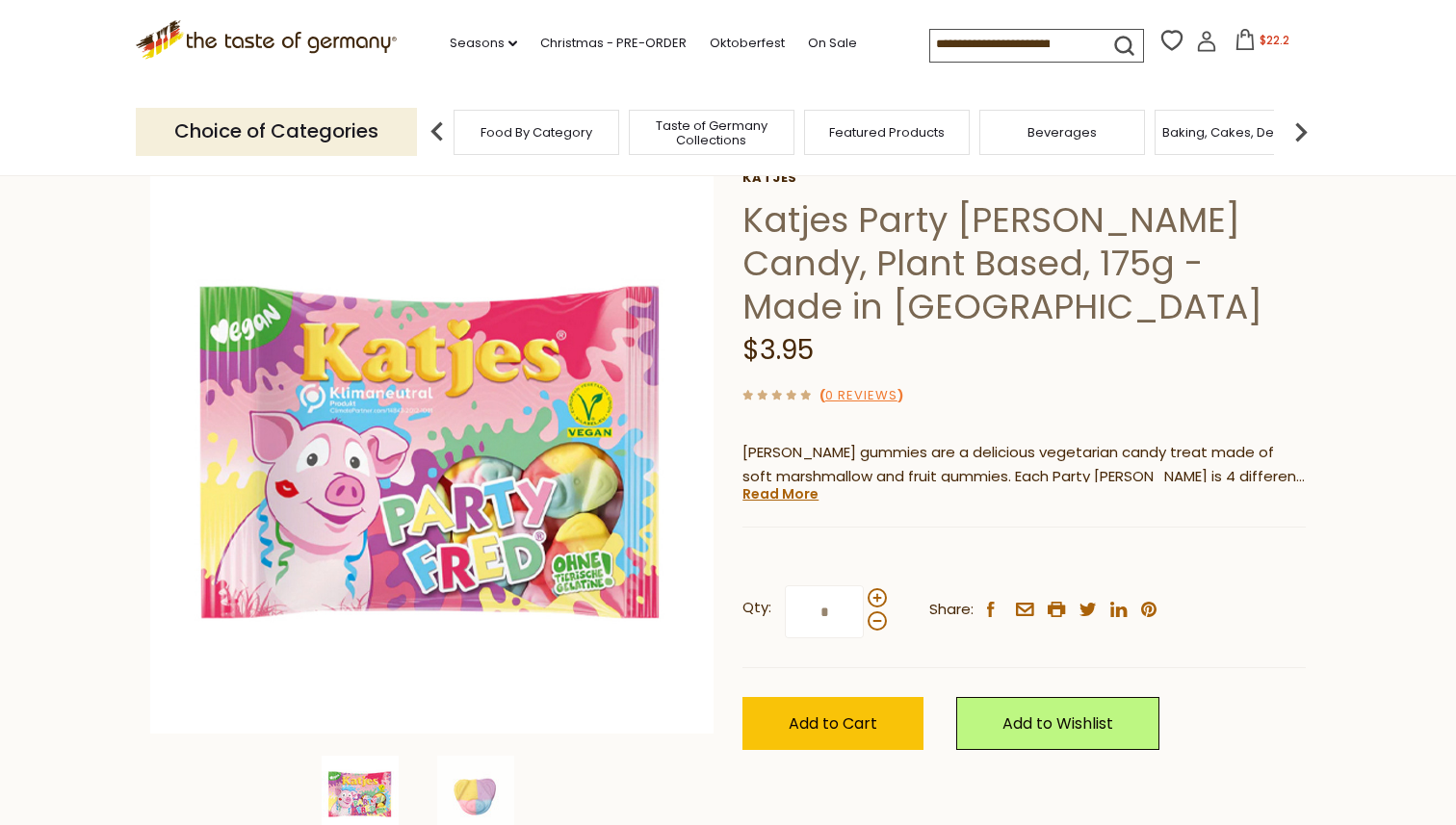
scroll to position [119, 0]
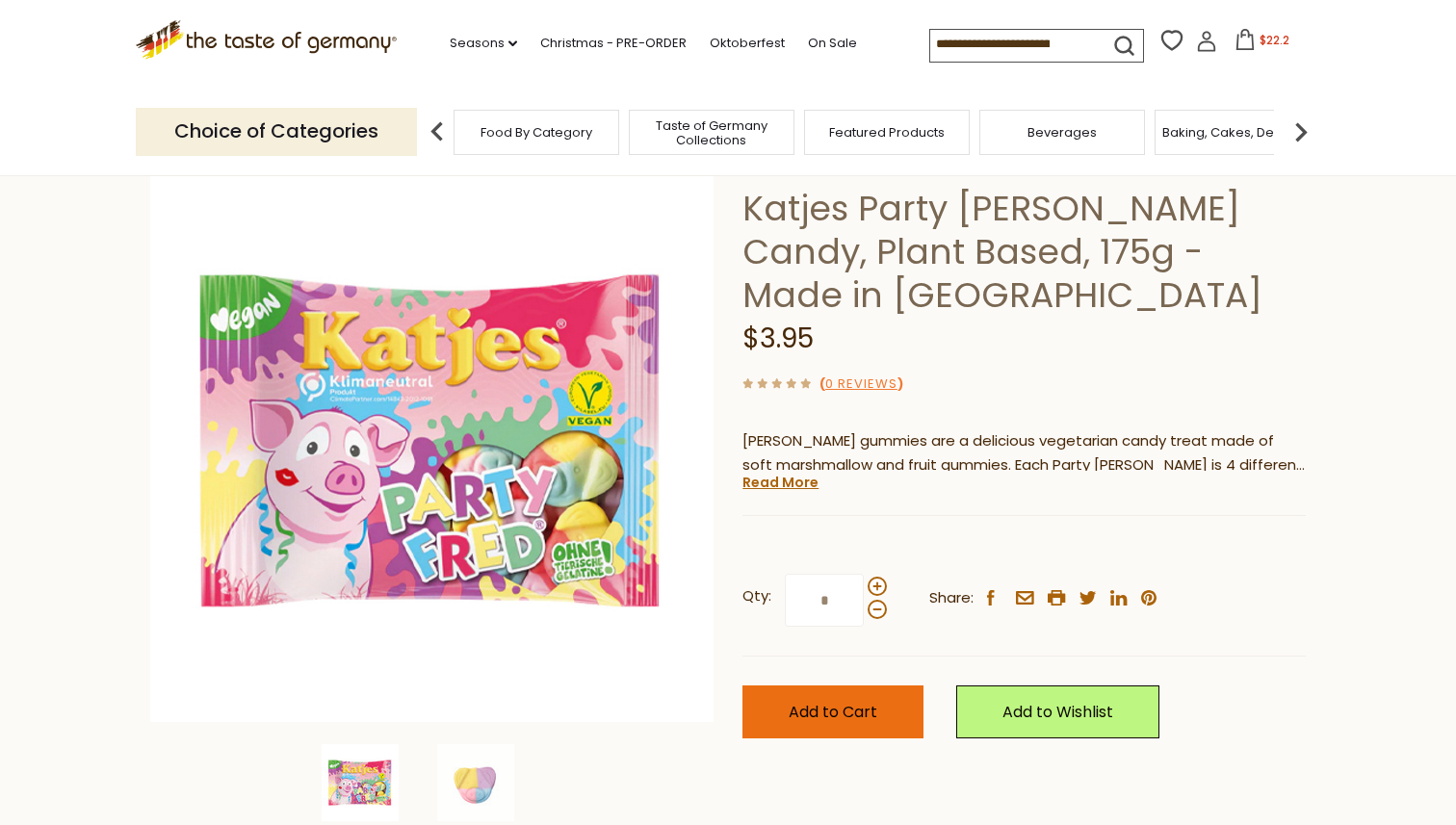
click at [838, 701] on span "Add to Cart" at bounding box center [833, 711] width 88 height 23
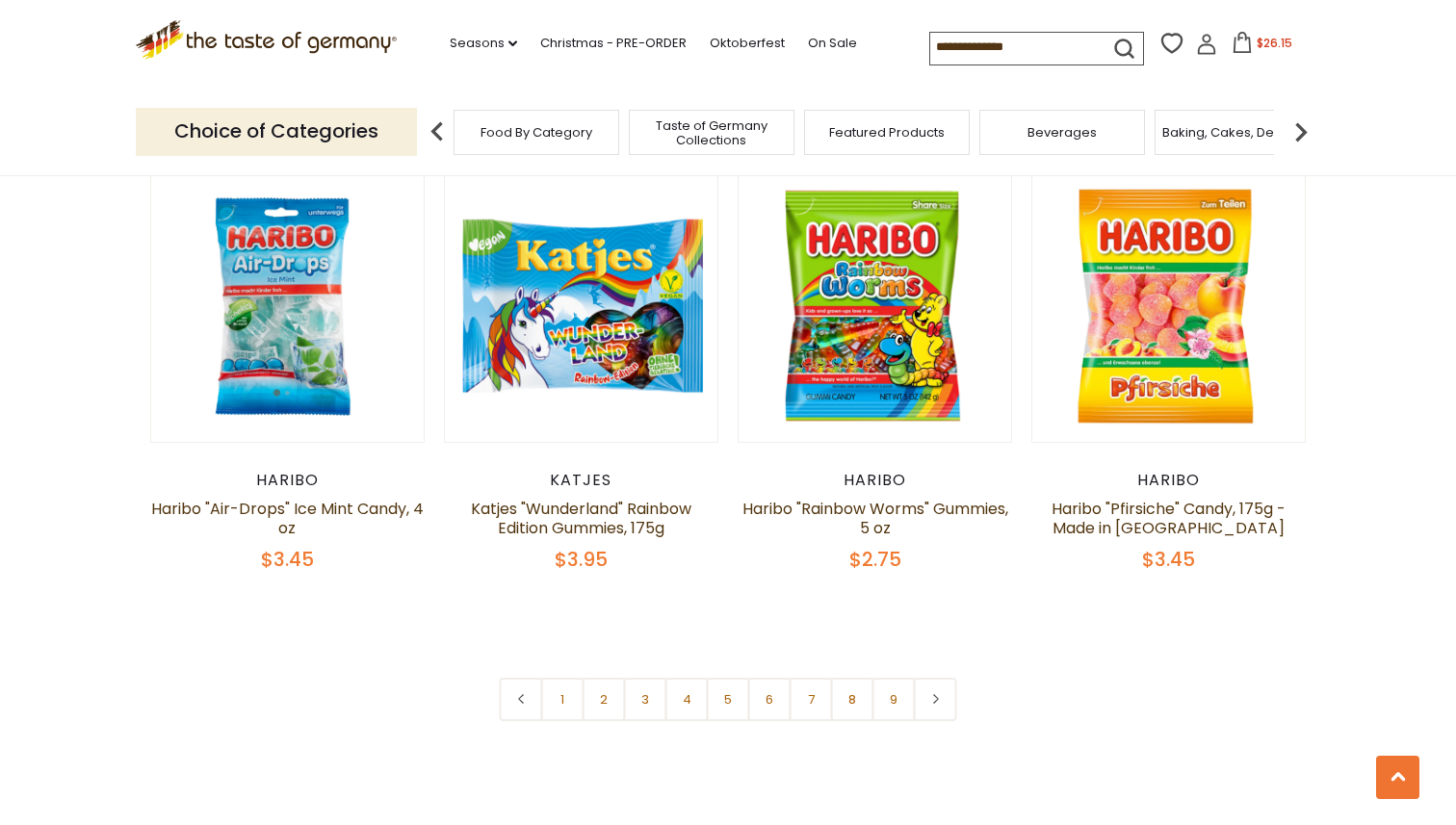
scroll to position [4412, 0]
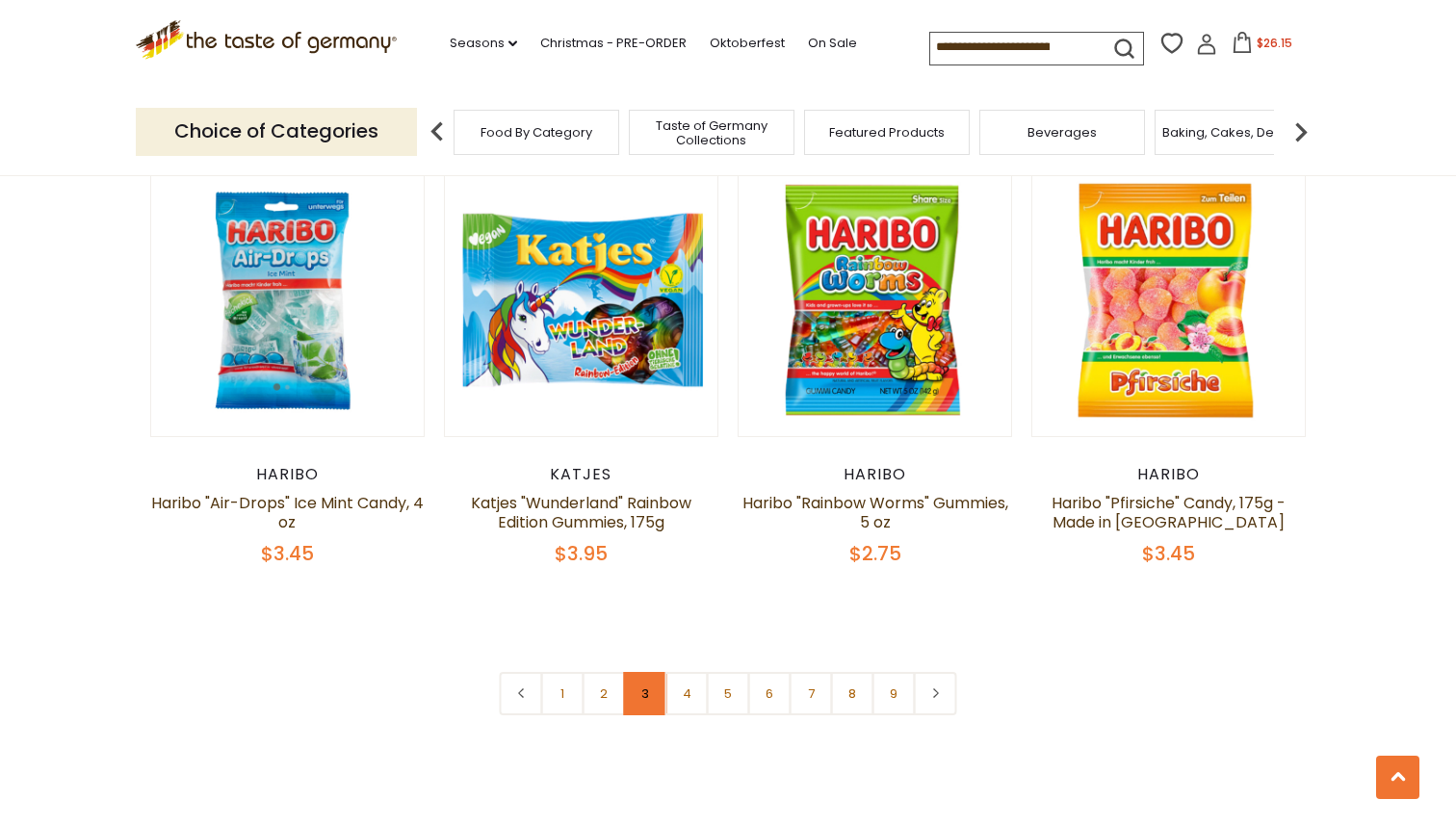
click at [648, 672] on link "3" at bounding box center [646, 694] width 43 height 43
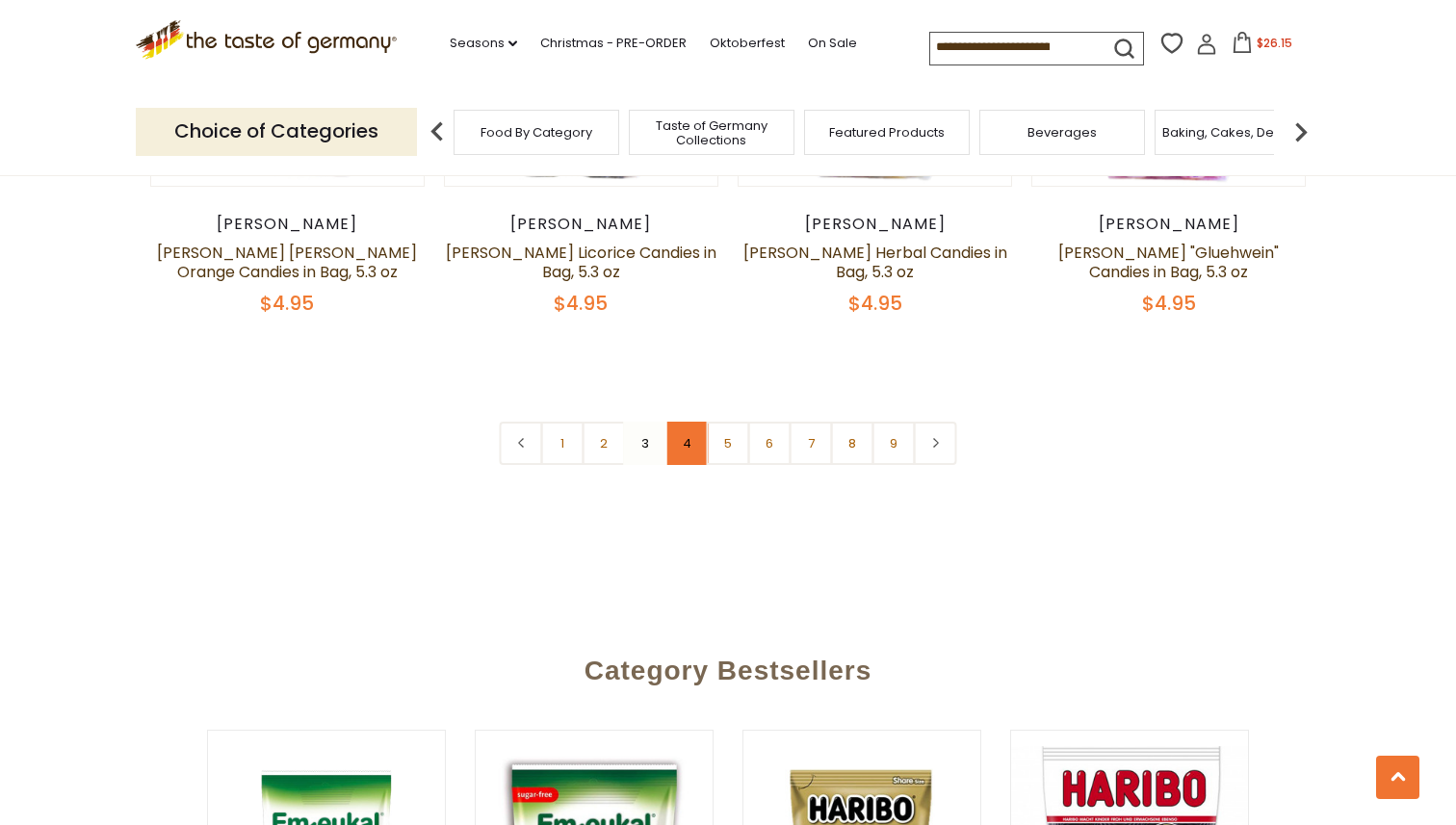
click at [689, 421] on link "4" at bounding box center [687, 443] width 43 height 43
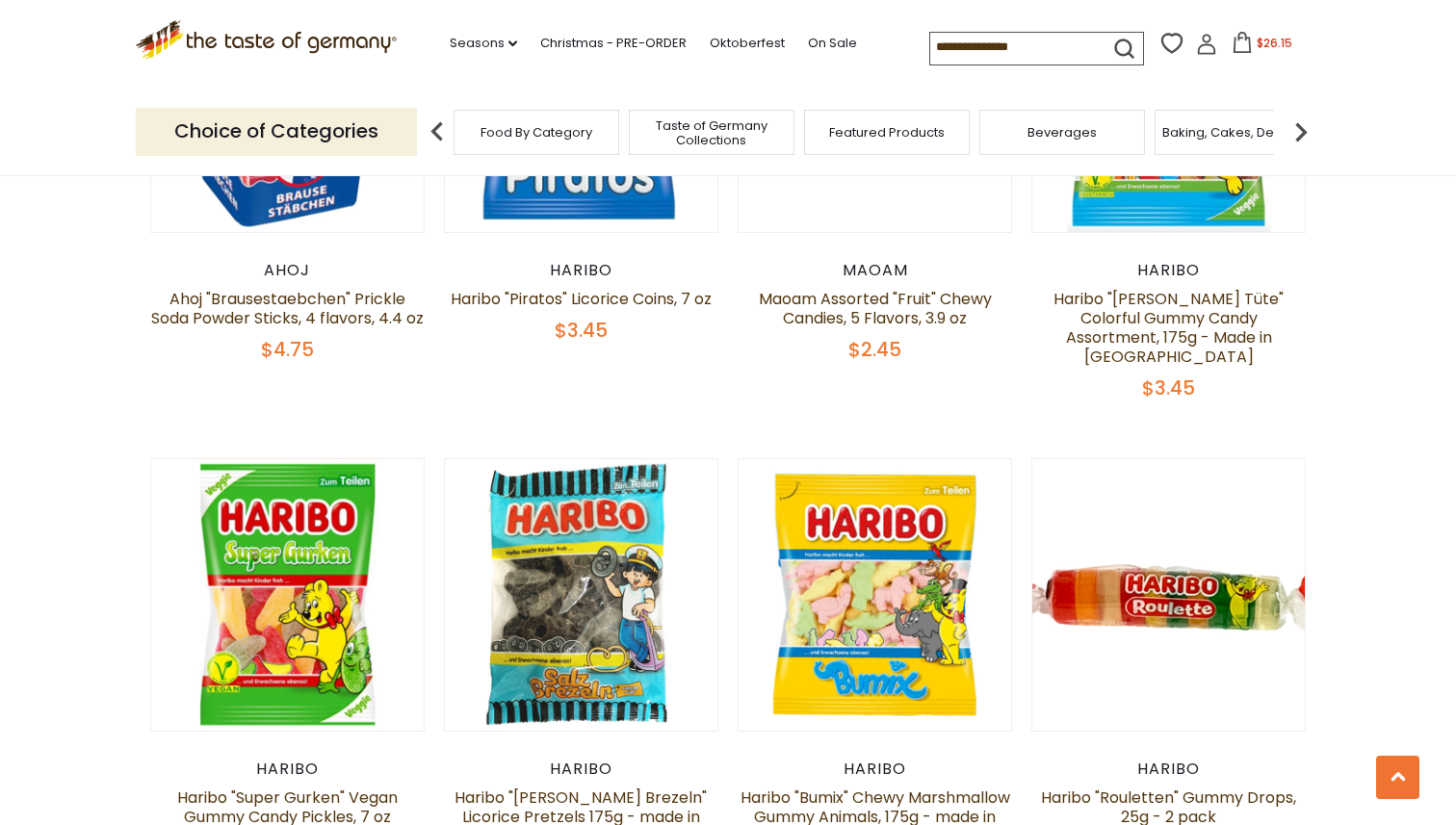
scroll to position [2801, 0]
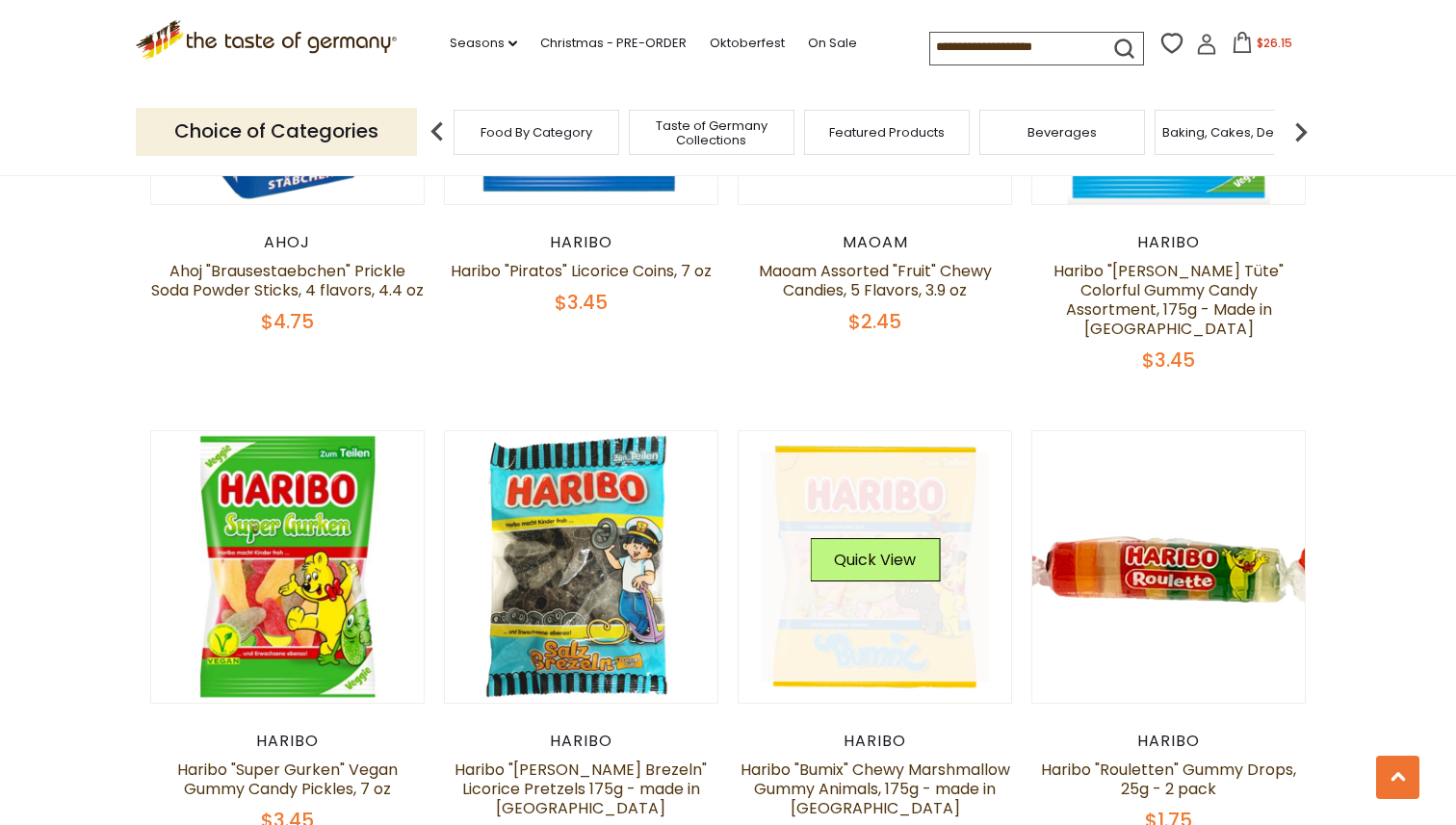
click at [833, 474] on link at bounding box center [875, 567] width 229 height 229
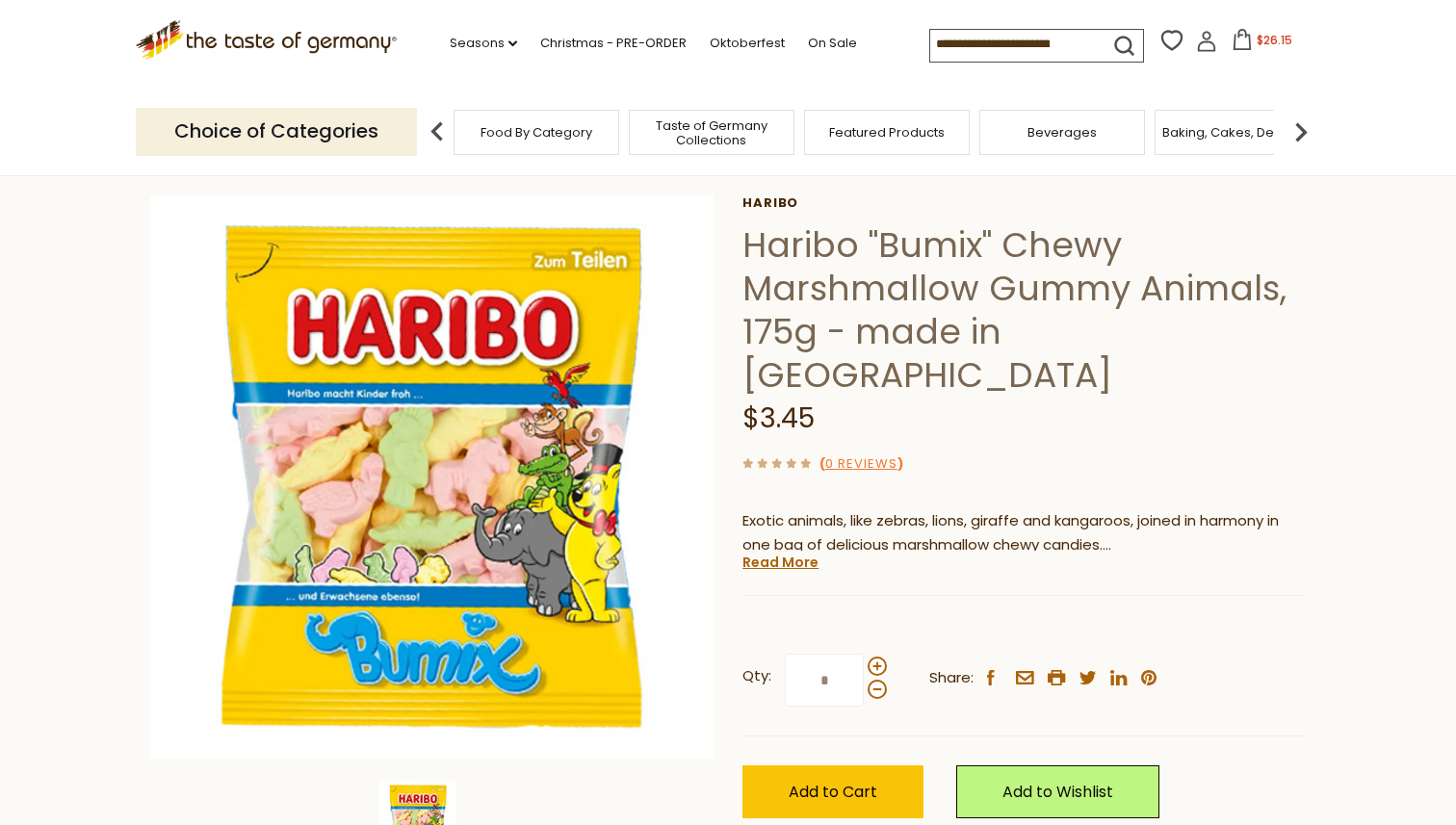
scroll to position [87, 0]
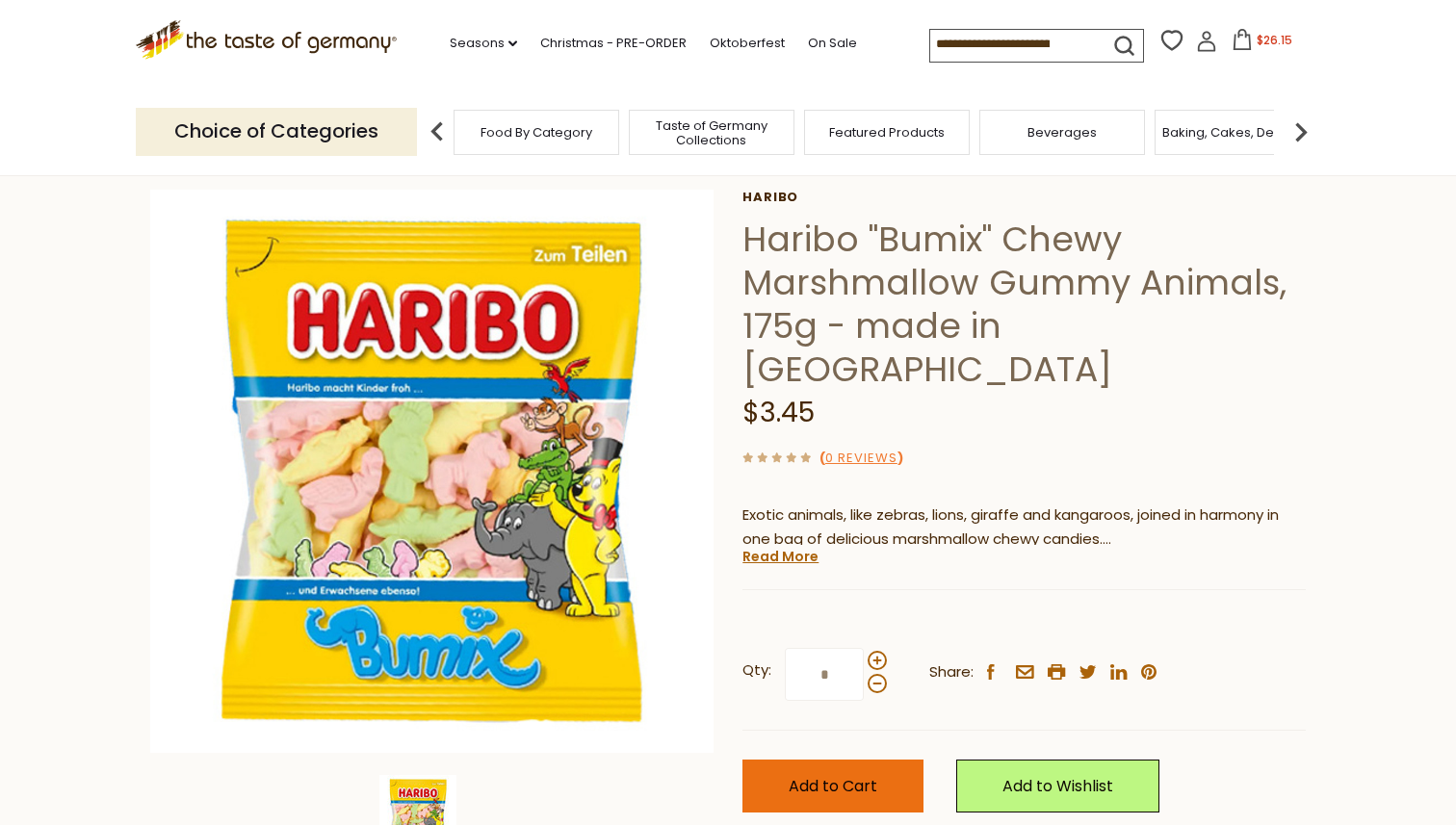
click at [797, 759] on button "Add to Cart" at bounding box center [833, 786] width 181 height 53
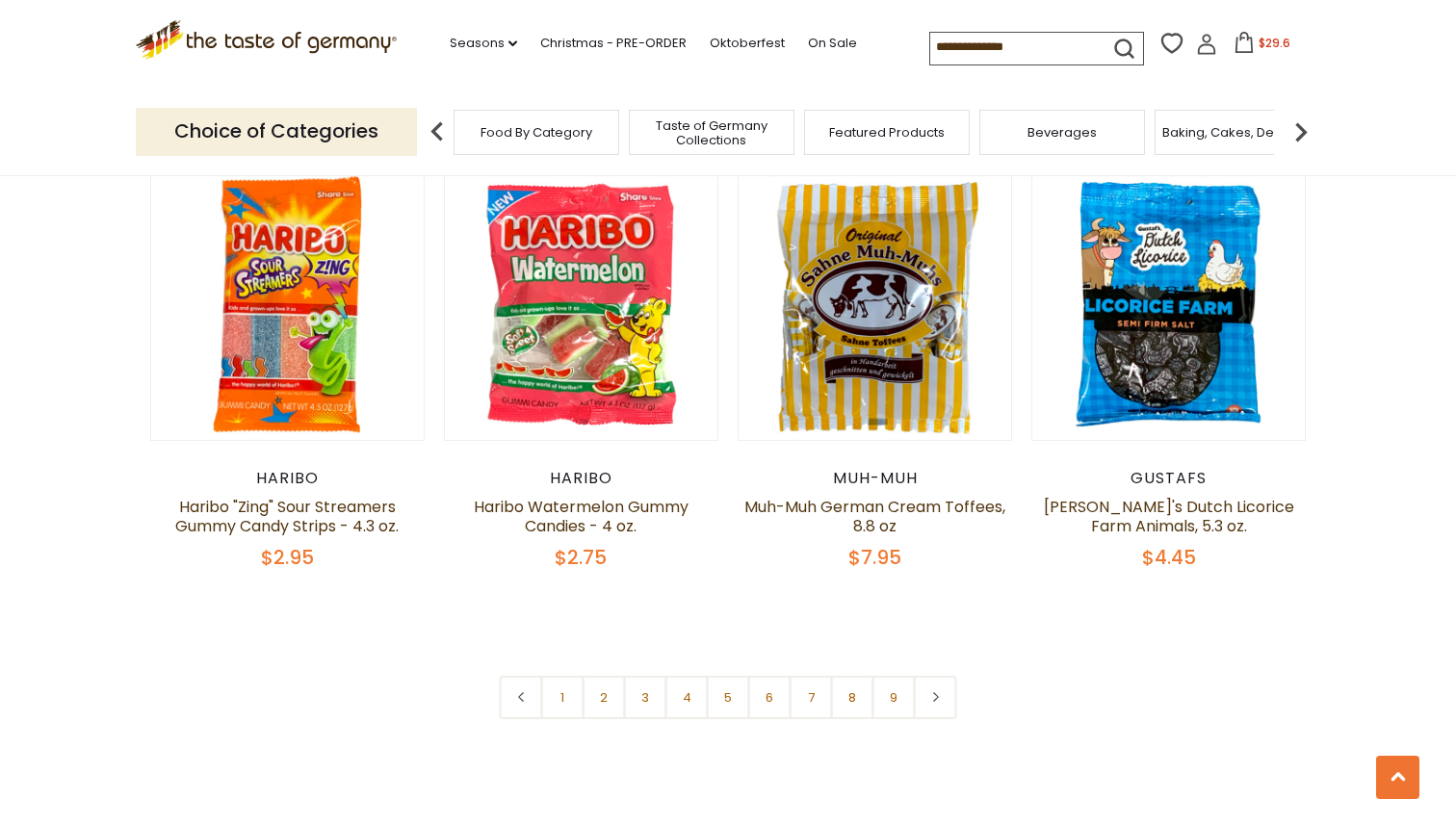
scroll to position [4538, 0]
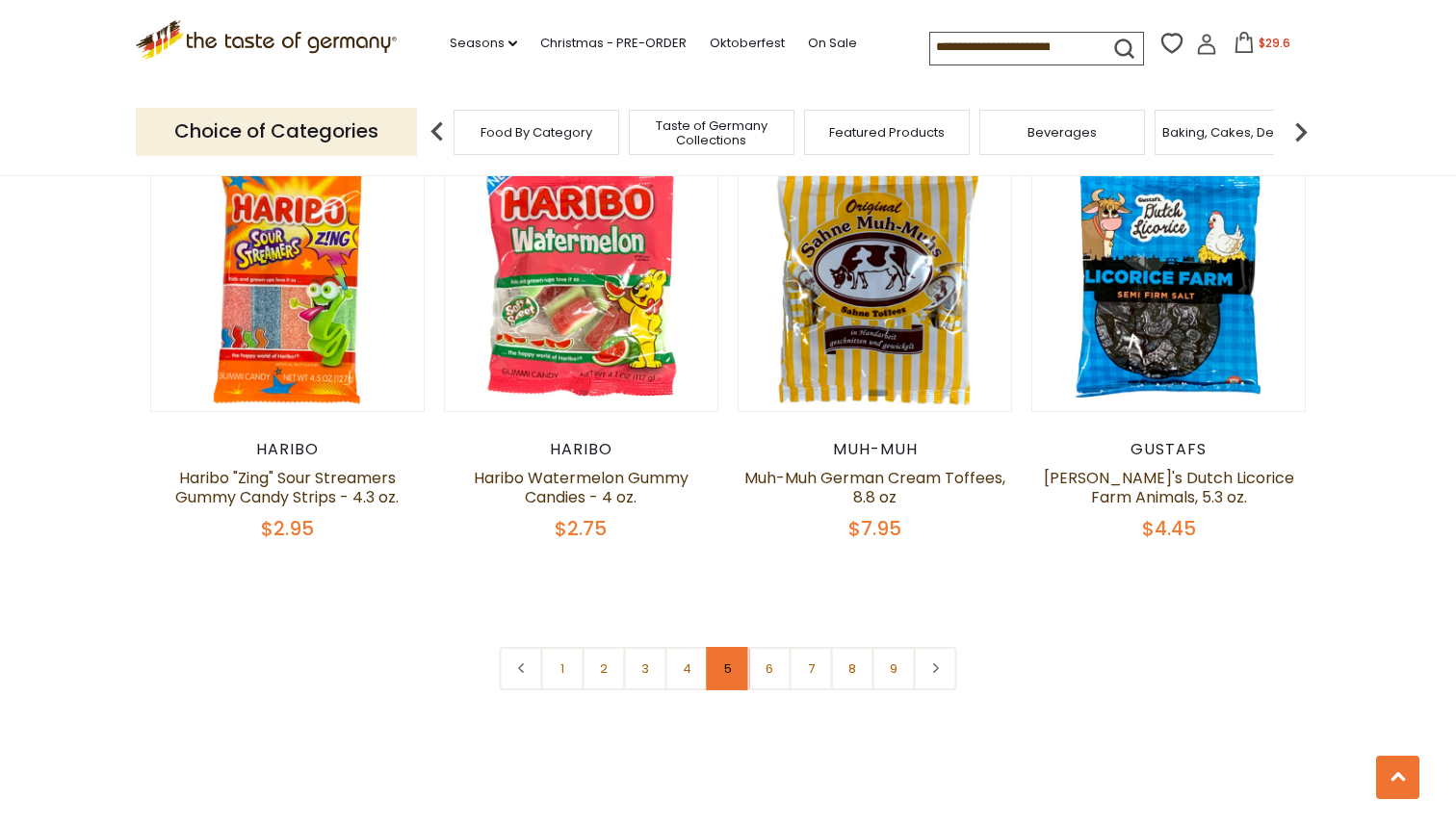
click at [732, 647] on link "5" at bounding box center [728, 668] width 43 height 43
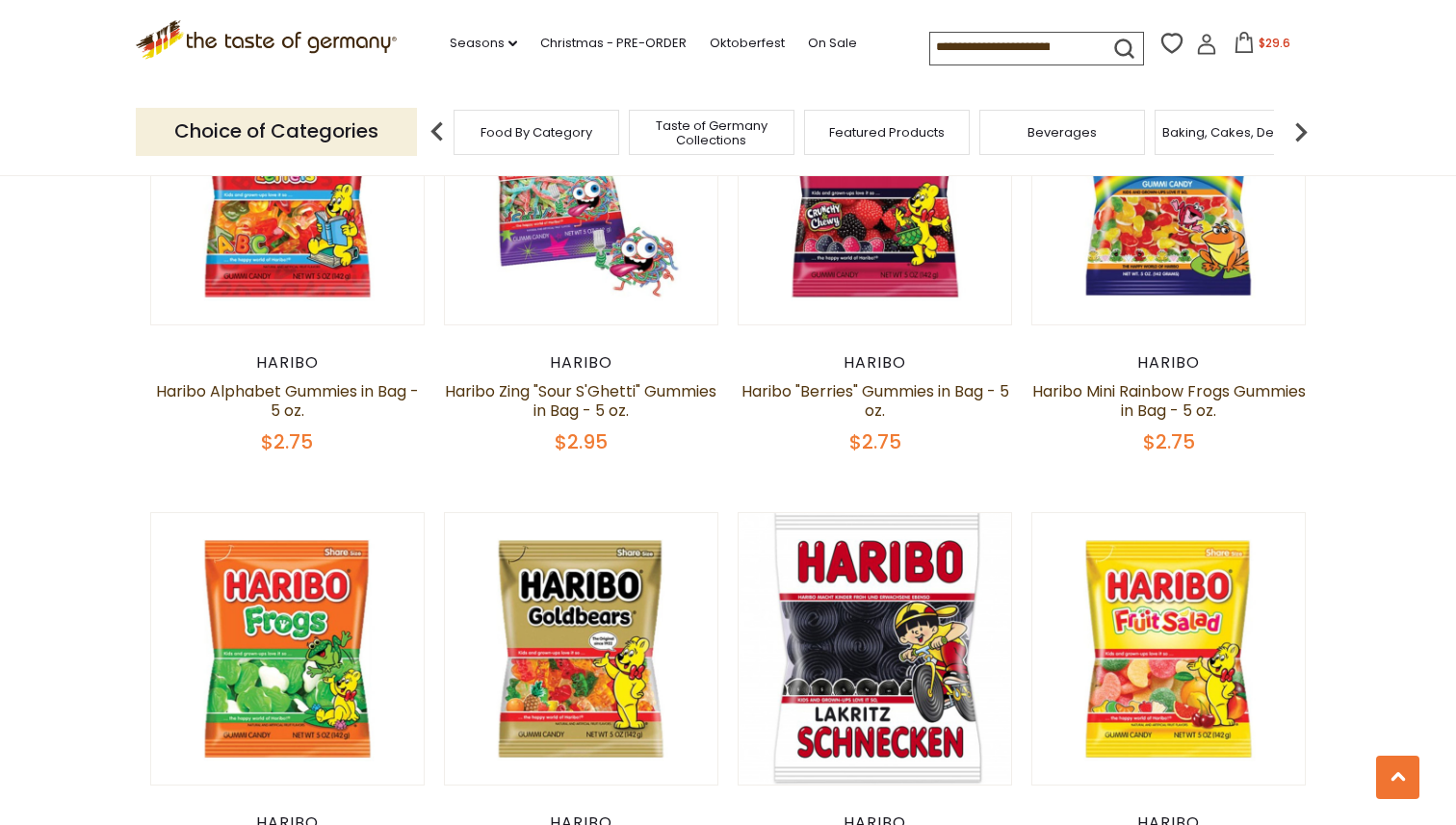
scroll to position [4034, 0]
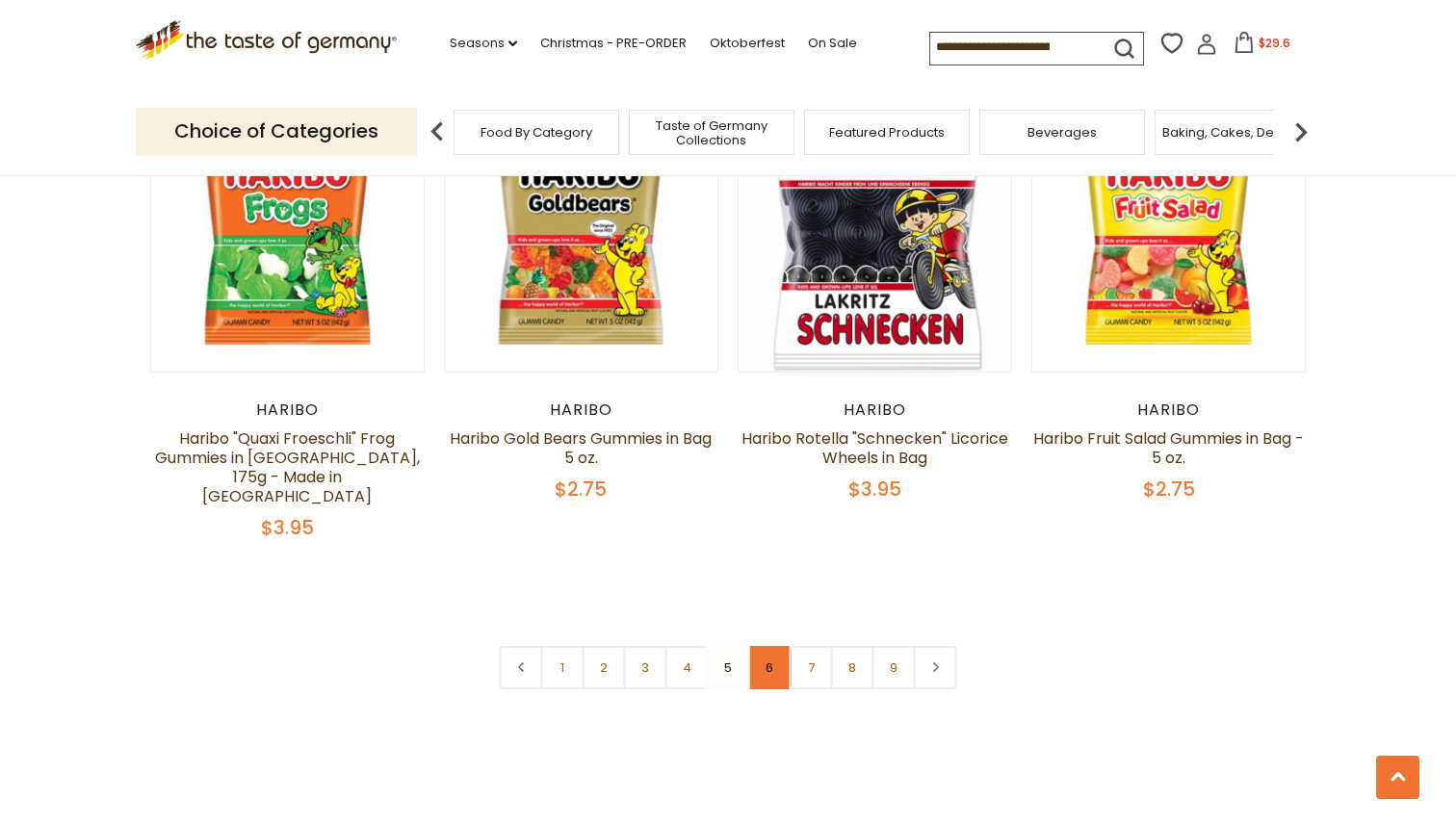
click at [751, 646] on link "6" at bounding box center [769, 667] width 43 height 43
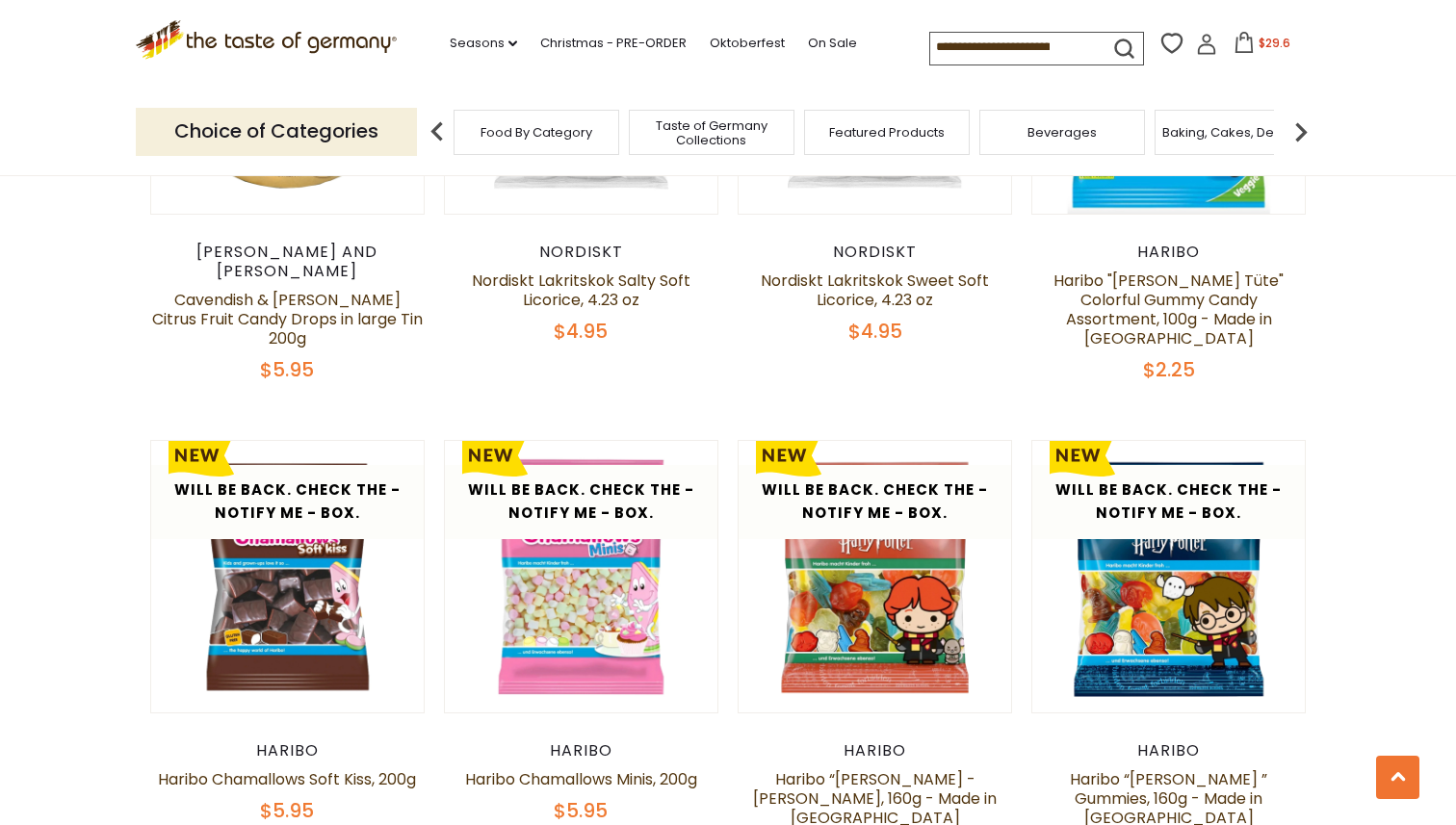
scroll to position [2781, 0]
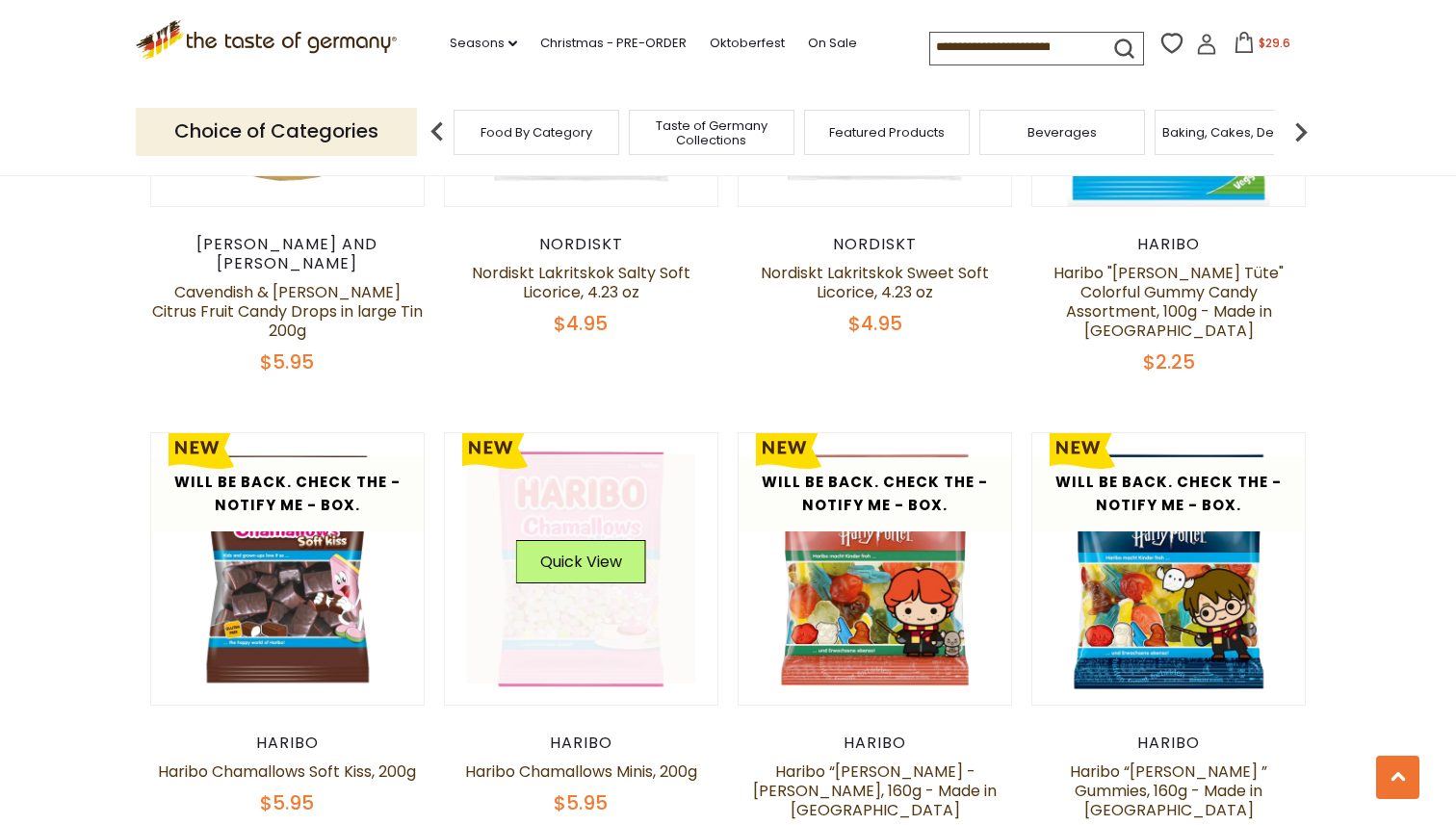
click at [607, 495] on link at bounding box center [582, 569] width 229 height 229
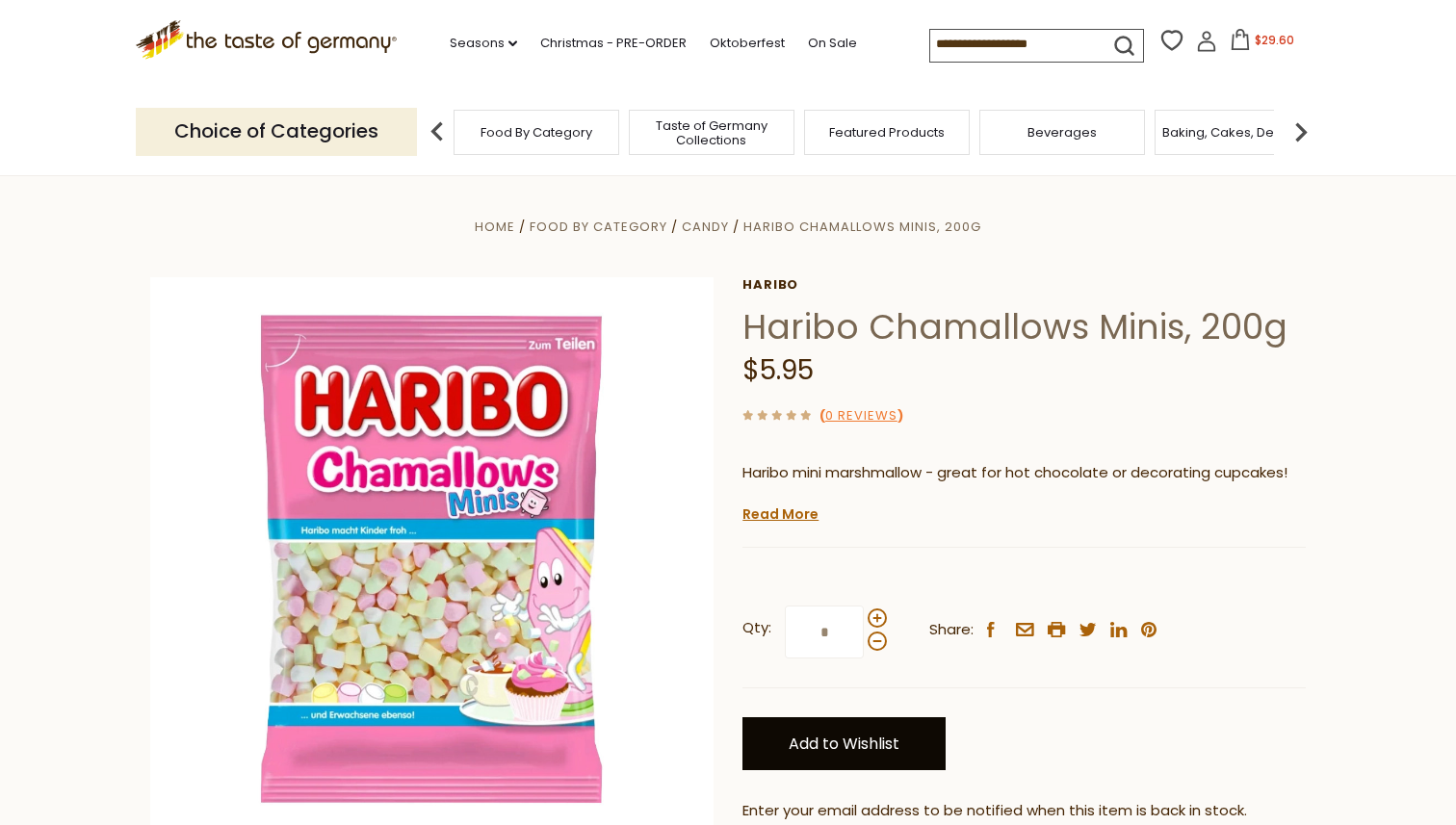
click at [809, 728] on link "Add to Wishlist" at bounding box center [844, 744] width 203 height 53
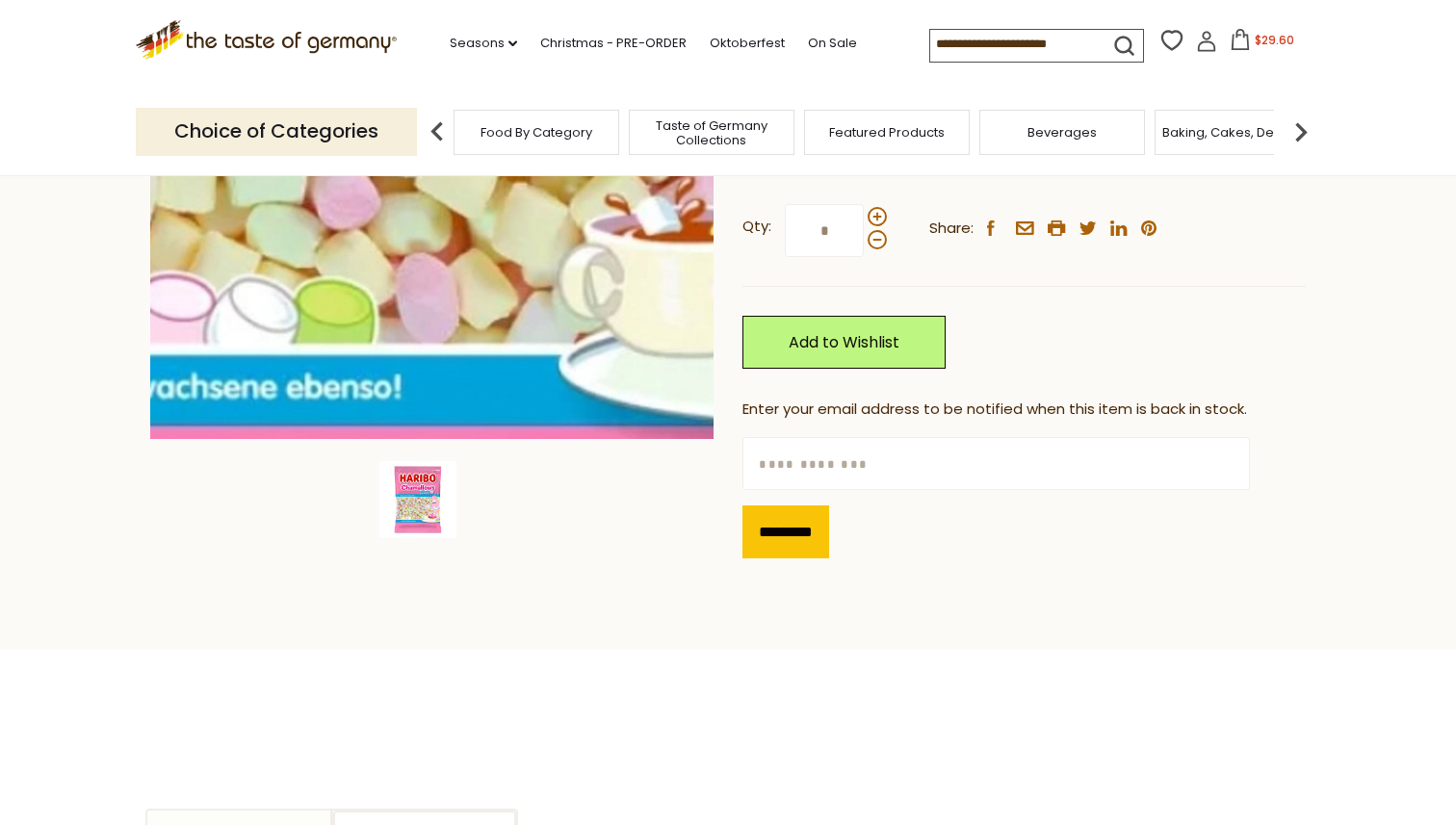
scroll to position [412, 0]
